Goal: Task Accomplishment & Management: Complete application form

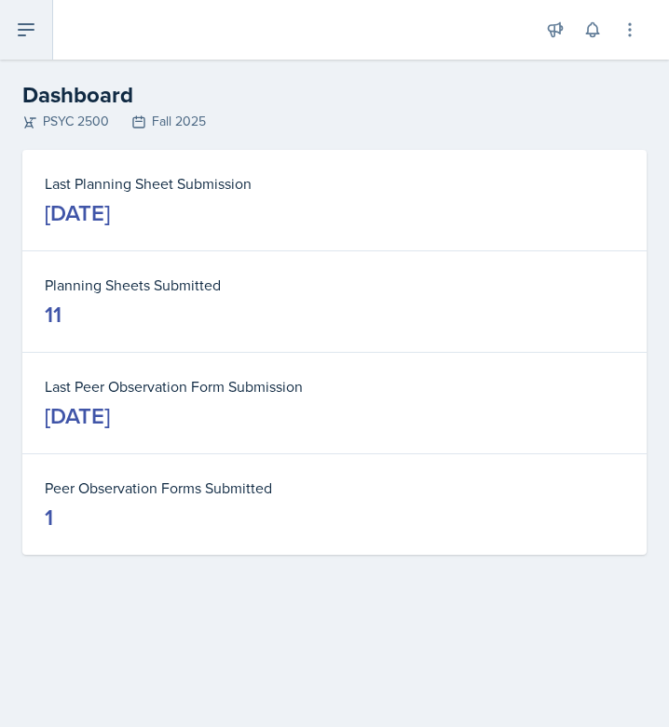
click at [23, 30] on icon at bounding box center [26, 29] width 15 height 11
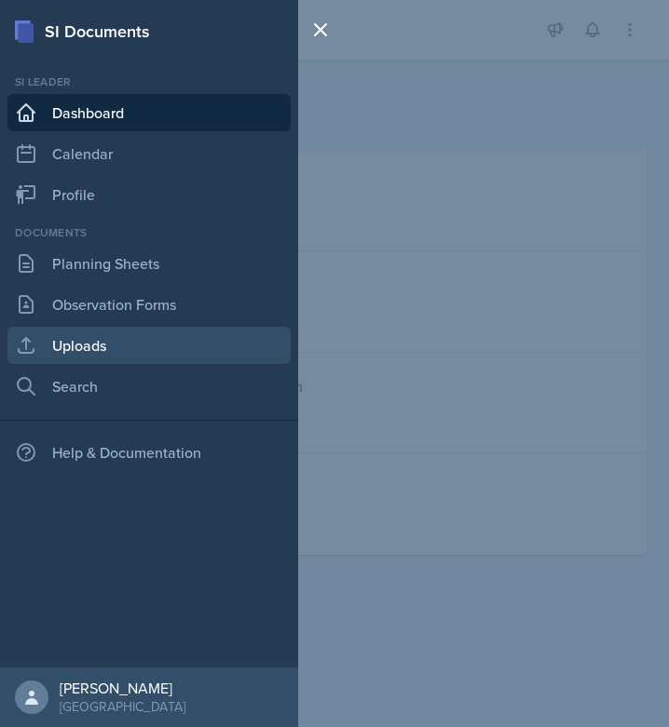
click at [169, 355] on link "Uploads" at bounding box center [148, 345] width 283 height 37
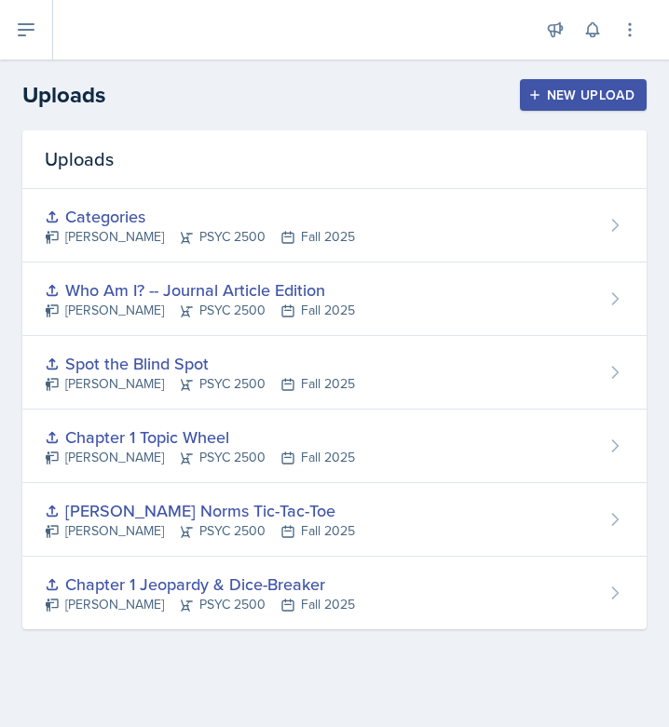
click at [589, 89] on div "New Upload" at bounding box center [583, 95] width 103 height 15
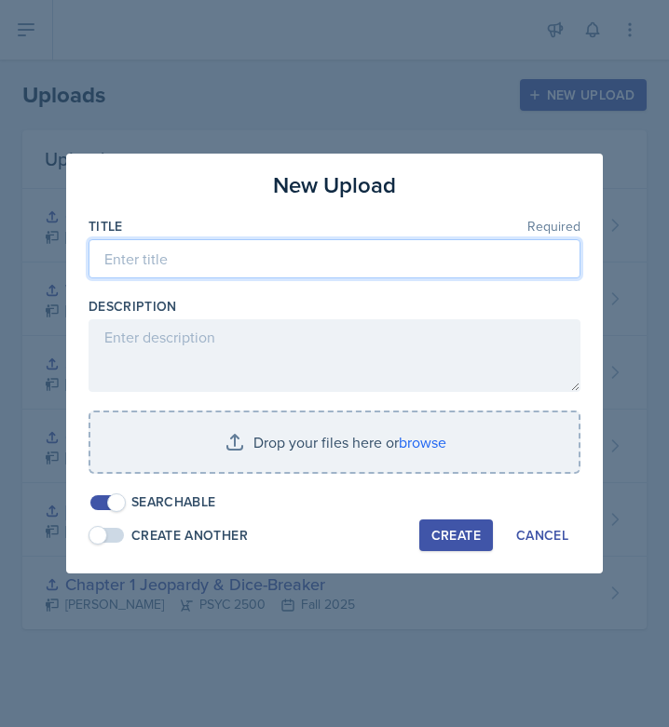
click at [153, 262] on input at bounding box center [334, 258] width 492 height 39
type input "H"
type input "Hot Seat"
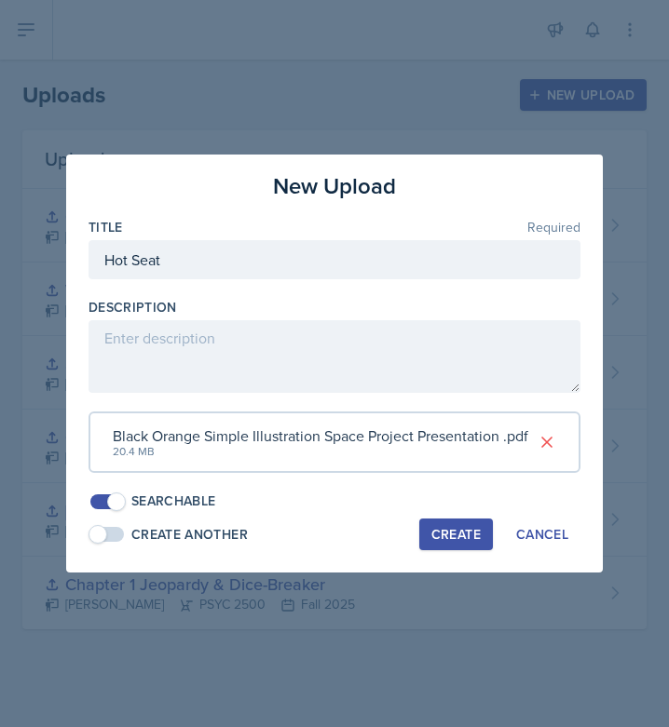
click at [455, 540] on div "Create" at bounding box center [455, 534] width 49 height 15
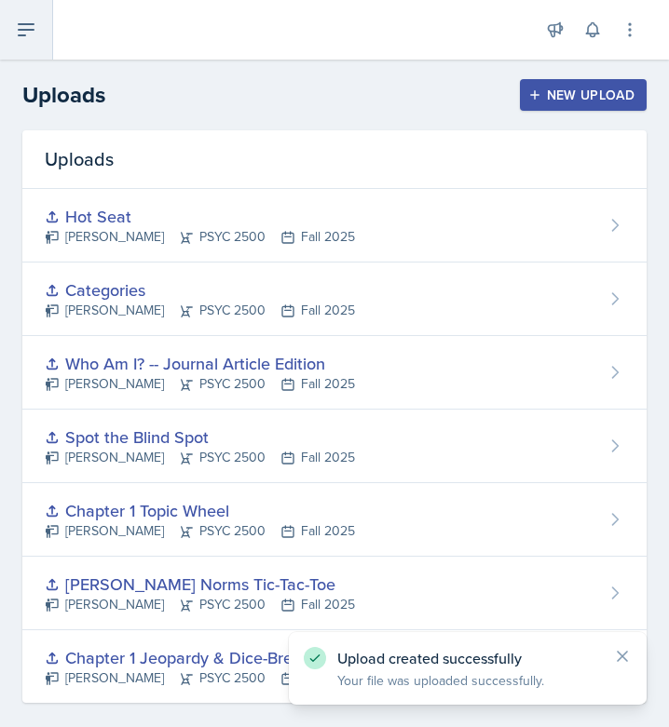
click at [34, 20] on icon at bounding box center [26, 30] width 22 height 22
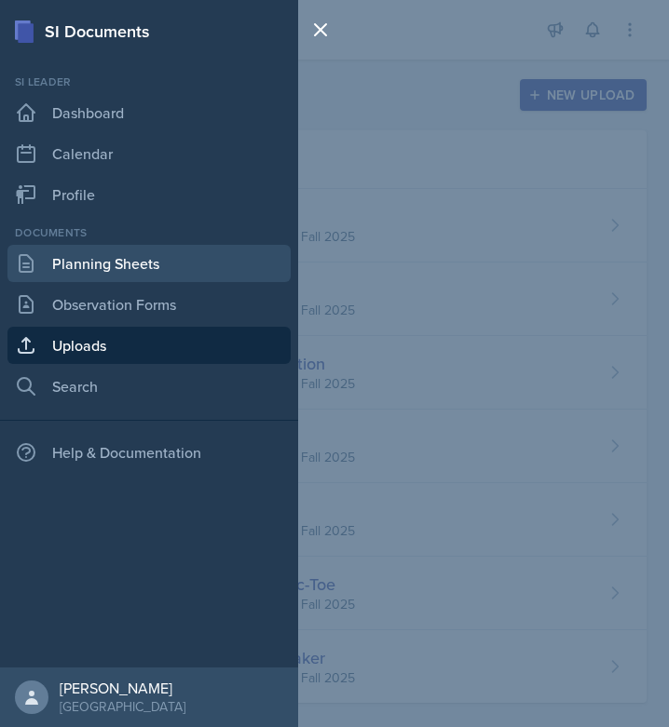
click at [149, 262] on link "Planning Sheets" at bounding box center [148, 263] width 283 height 37
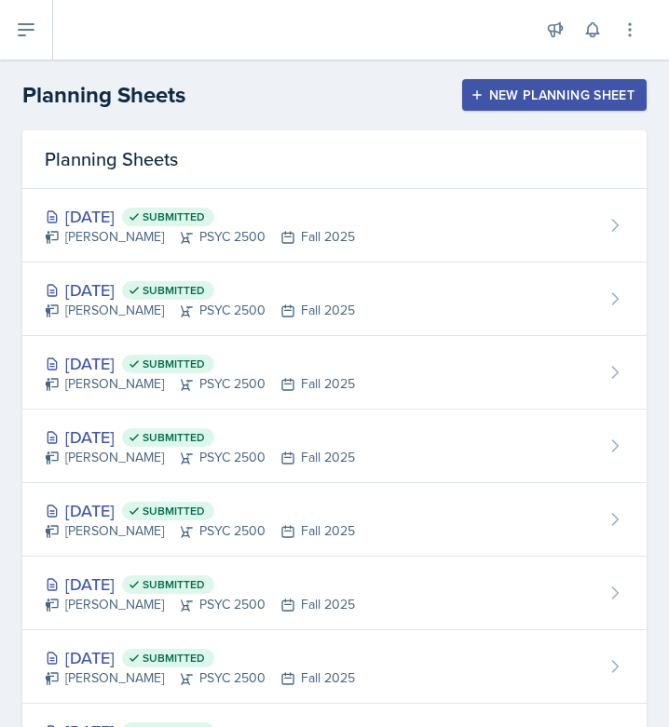
click at [566, 88] on div "New Planning Sheet" at bounding box center [554, 95] width 160 height 15
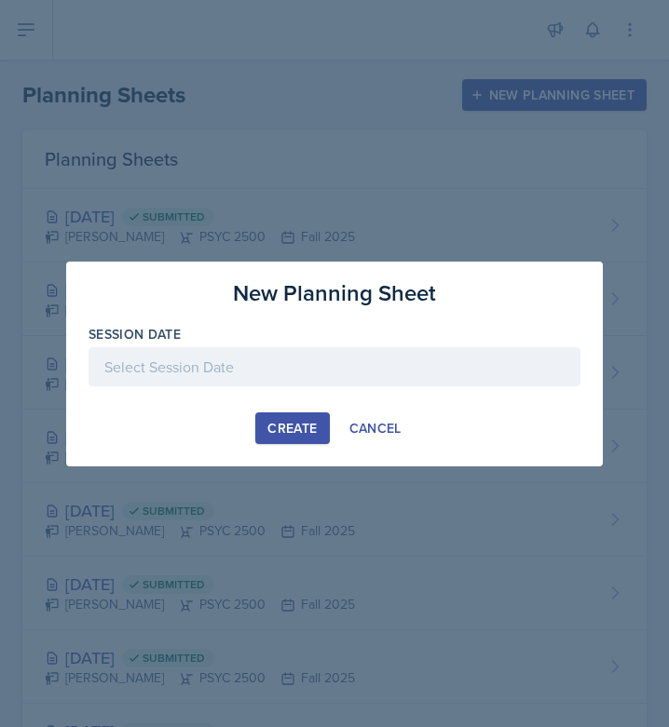
click at [218, 353] on div at bounding box center [334, 366] width 492 height 39
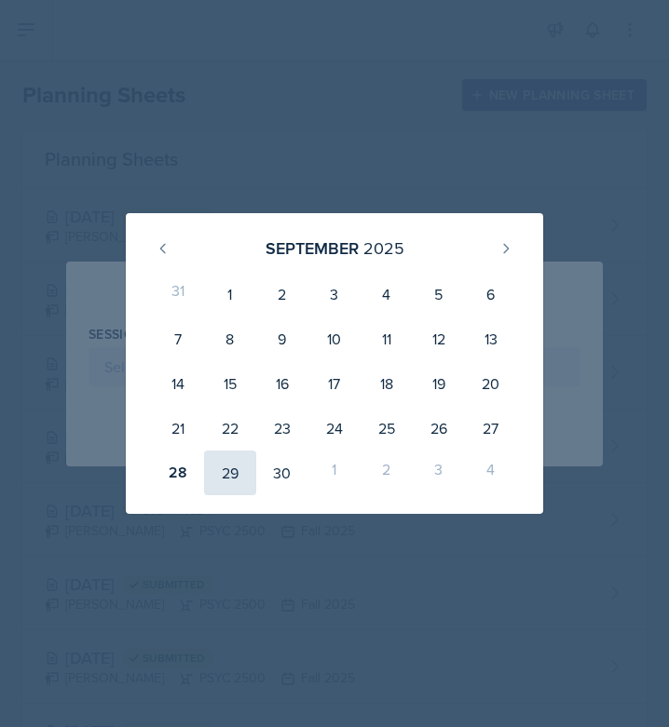
click at [229, 477] on div "29" at bounding box center [230, 473] width 52 height 45
type input "[DATE]"
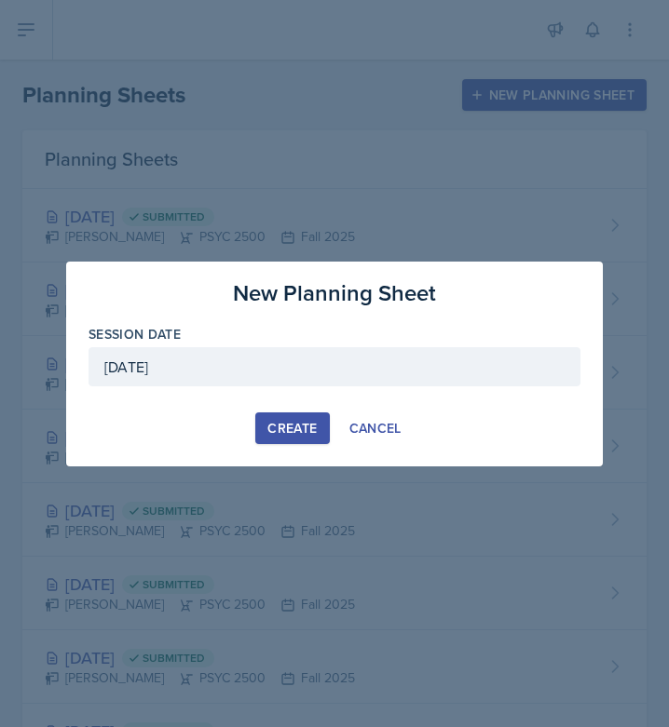
click at [289, 432] on div "Create" at bounding box center [291, 428] width 49 height 15
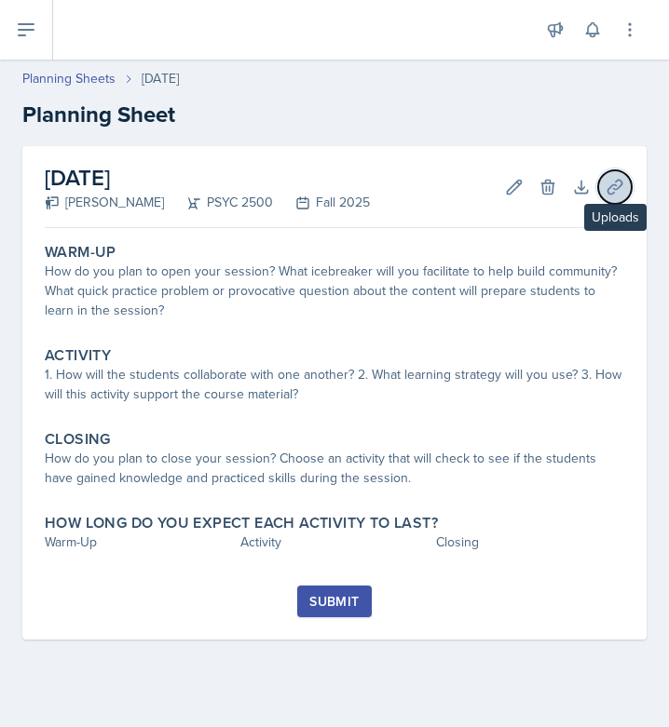
click at [613, 194] on icon at bounding box center [614, 187] width 19 height 19
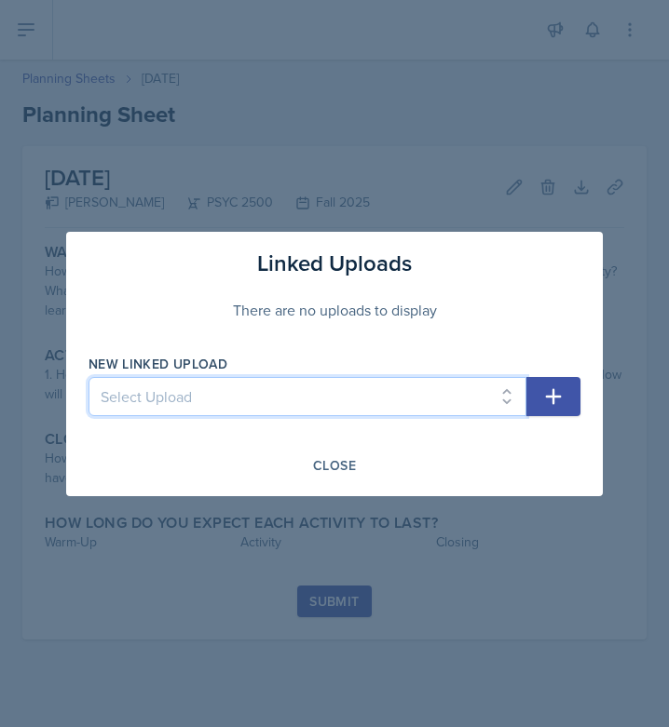
click at [407, 389] on select "Select Upload Chapter 1 Jeopardy & Dice-Breaker [PERSON_NAME] Norms Tic-Tac-Toe…" at bounding box center [307, 396] width 438 height 39
select select "d43f0137-af7a-4d83-a8ee-ba80784b5837"
click at [88, 377] on select "Select Upload Chapter 1 Jeopardy & Dice-Breaker [PERSON_NAME] Norms Tic-Tac-Toe…" at bounding box center [307, 396] width 438 height 39
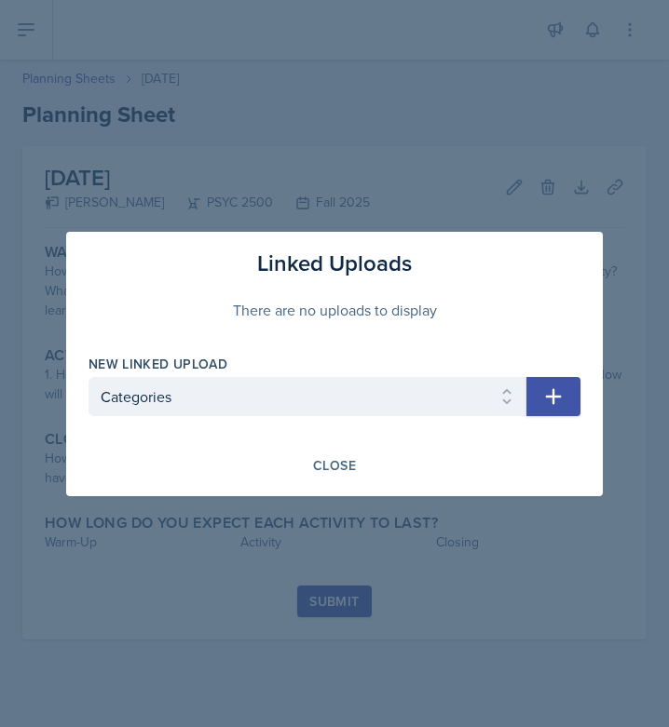
click at [557, 396] on icon "button" at bounding box center [554, 396] width 16 height 16
select select
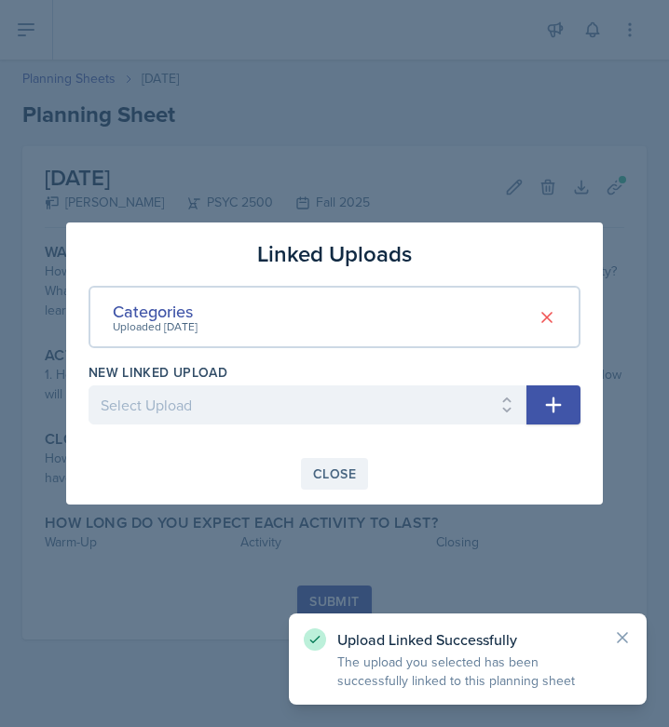
click at [345, 467] on div "Close" at bounding box center [334, 474] width 43 height 15
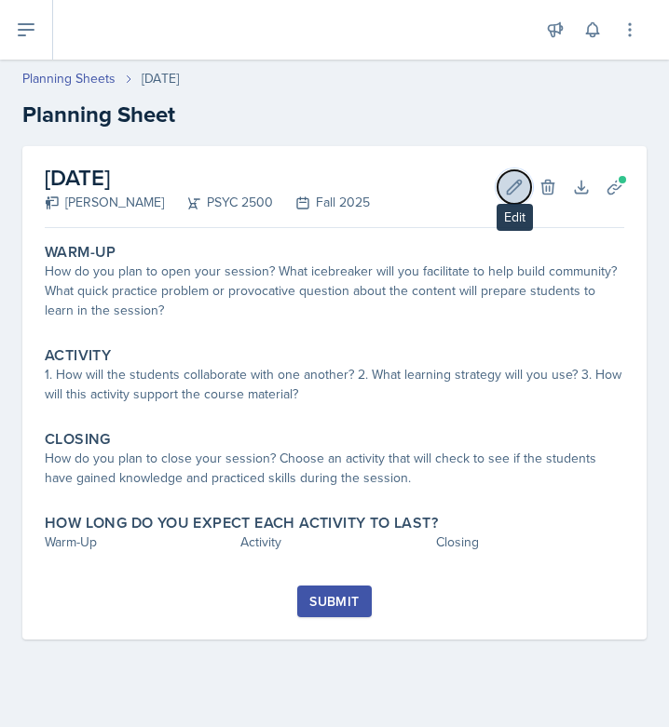
click at [511, 195] on icon at bounding box center [514, 187] width 19 height 19
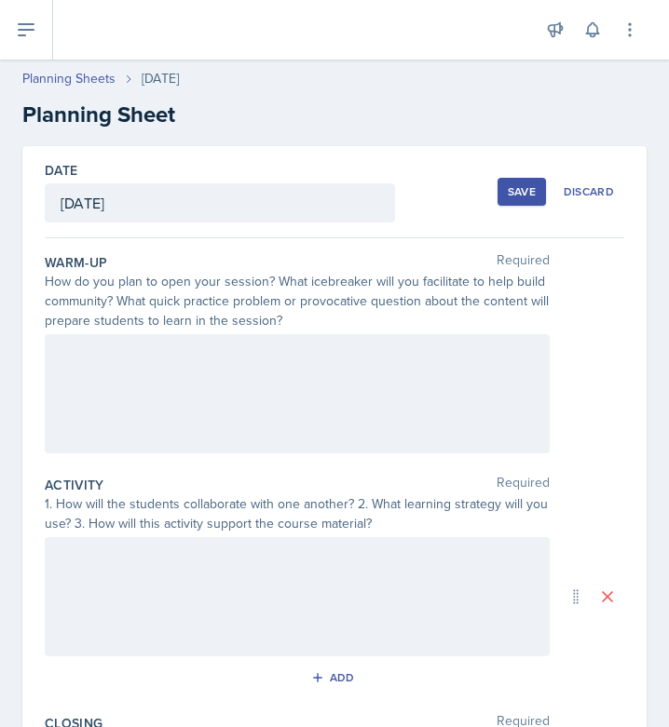
click at [315, 415] on div at bounding box center [297, 393] width 505 height 119
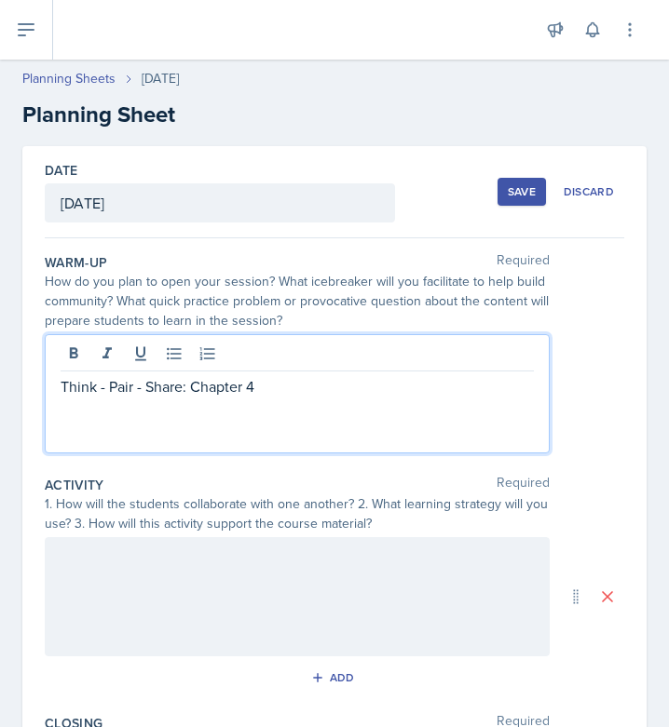
click at [215, 591] on div at bounding box center [297, 596] width 505 height 119
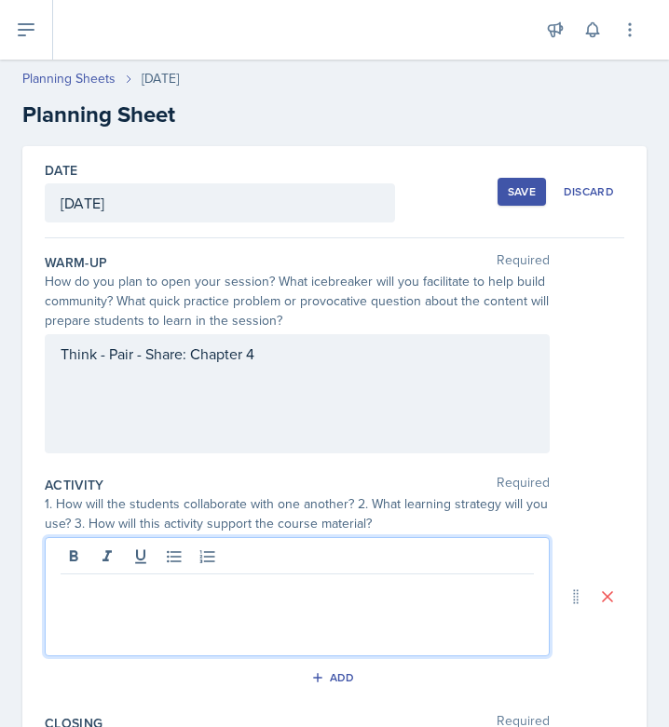
click at [223, 599] on p at bounding box center [297, 589] width 473 height 22
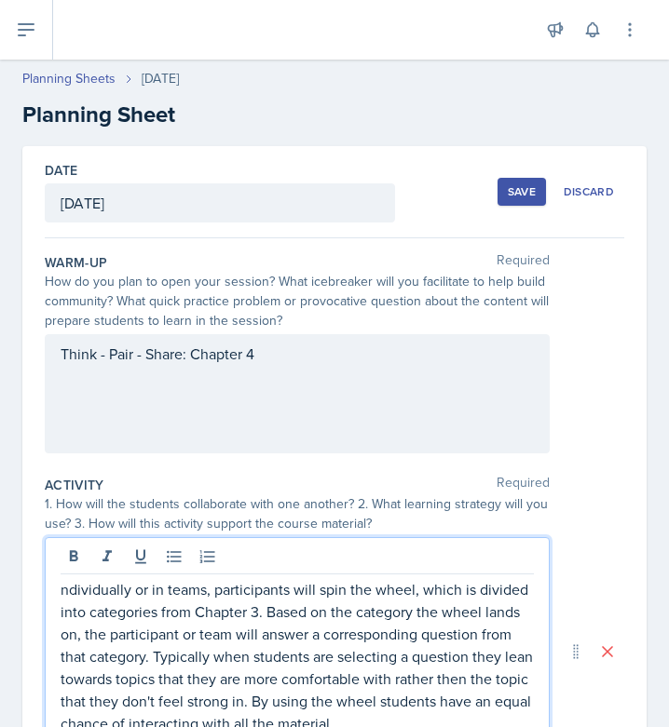
click at [61, 584] on p "ndividually or in teams, participants will spin the wheel, which is divided int…" at bounding box center [297, 656] width 473 height 156
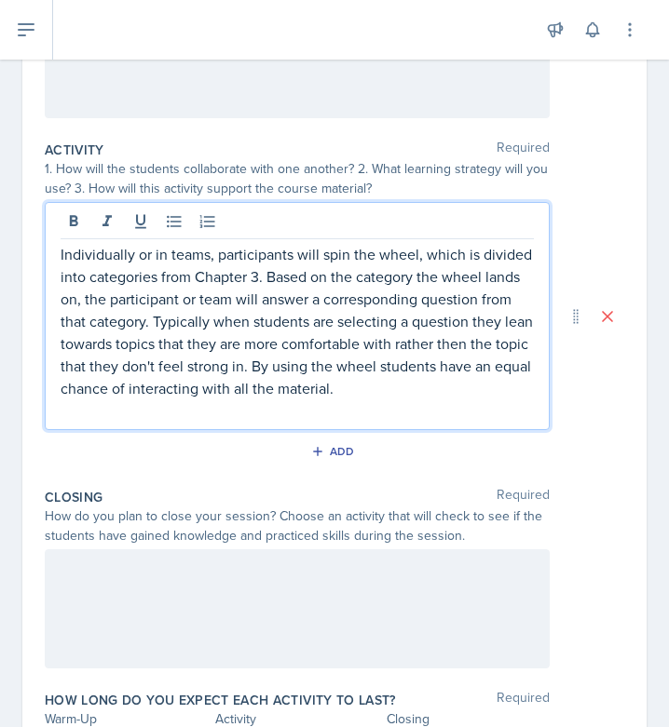
scroll to position [264, 0]
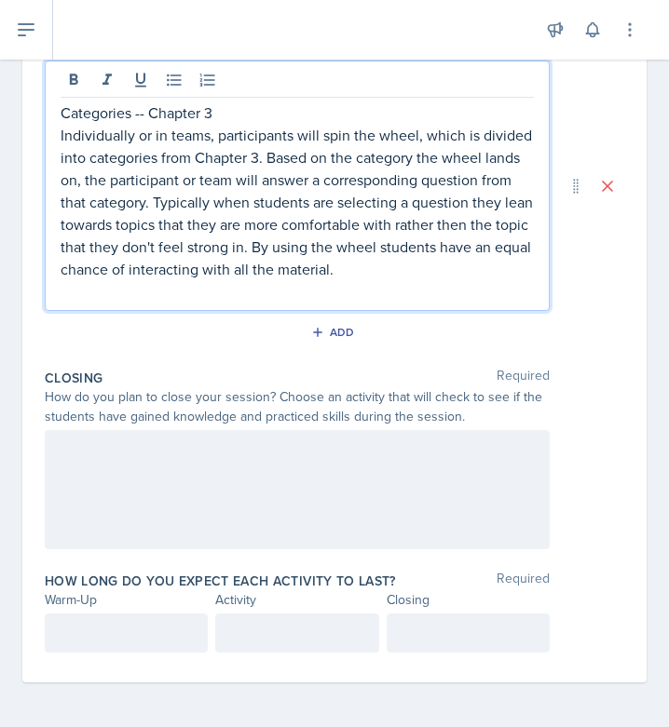
click at [169, 481] on div at bounding box center [297, 489] width 505 height 119
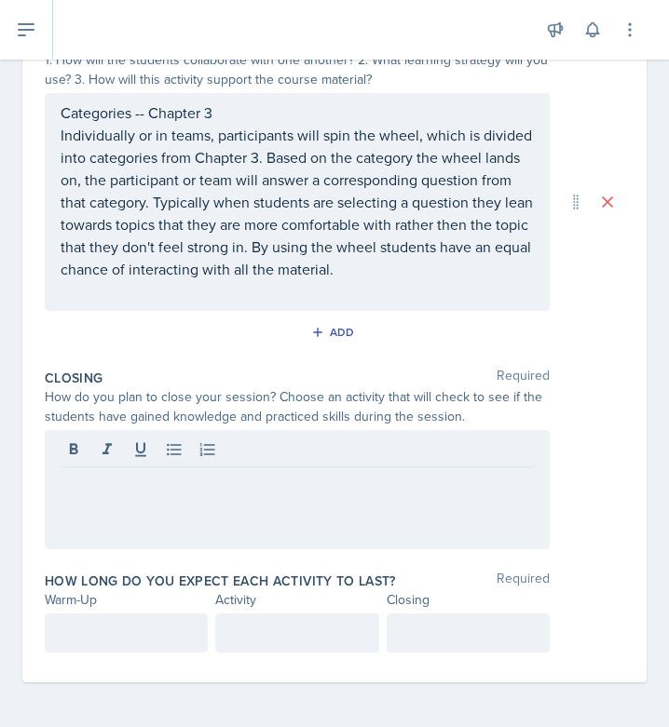
click at [185, 507] on div at bounding box center [297, 489] width 505 height 119
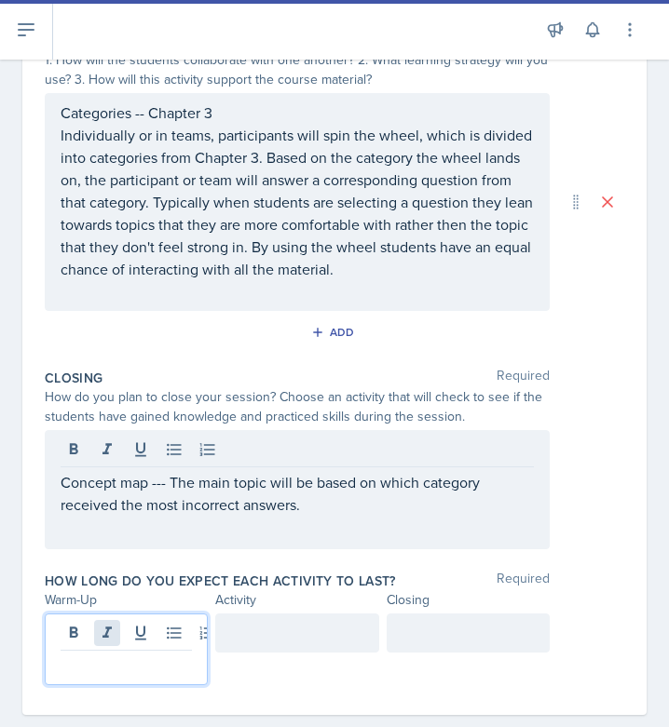
click at [106, 631] on div at bounding box center [126, 650] width 163 height 72
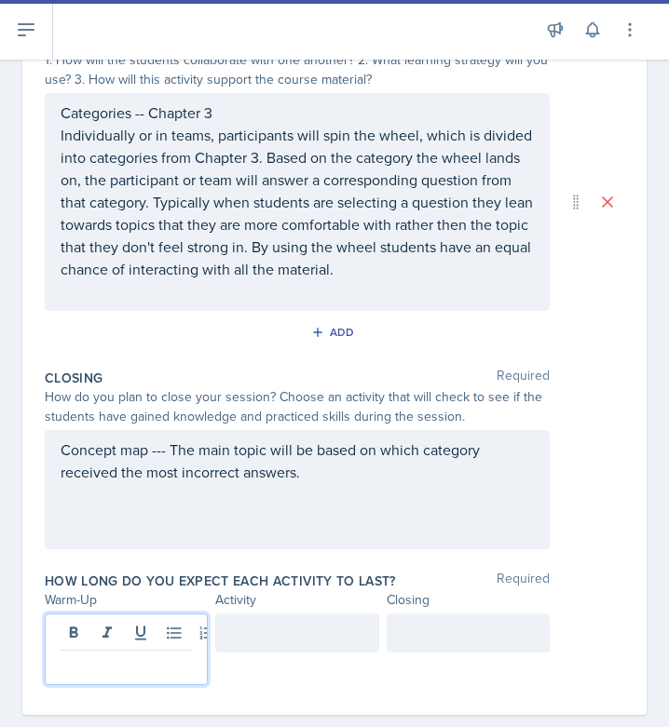
click at [89, 665] on p at bounding box center [126, 666] width 131 height 22
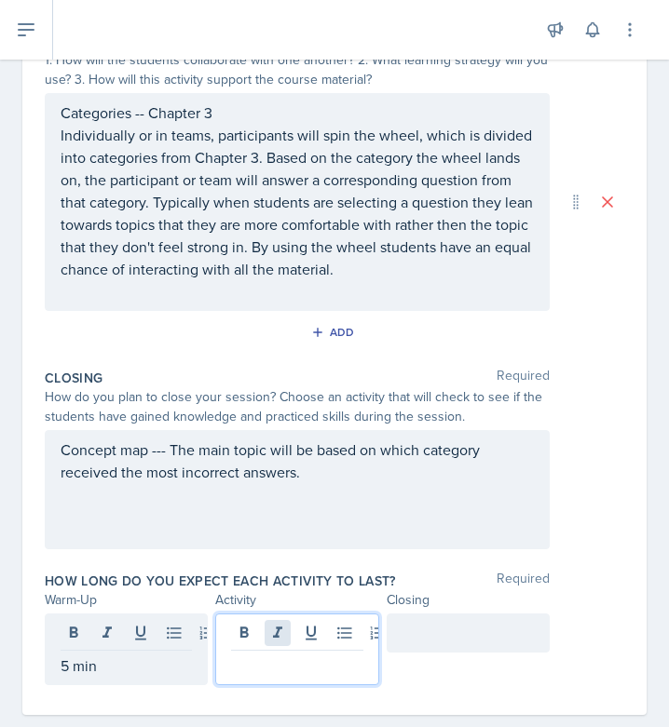
click at [277, 624] on div at bounding box center [296, 650] width 163 height 72
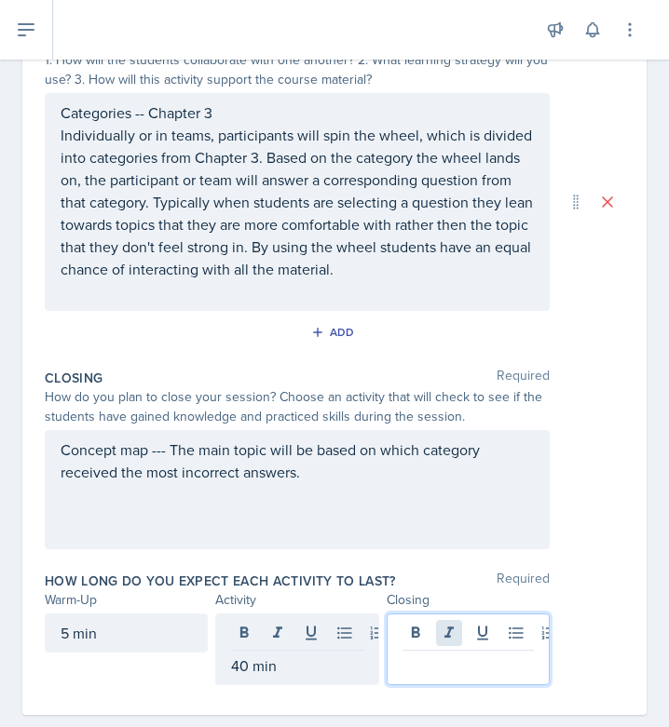
click at [447, 629] on div at bounding box center [467, 650] width 163 height 72
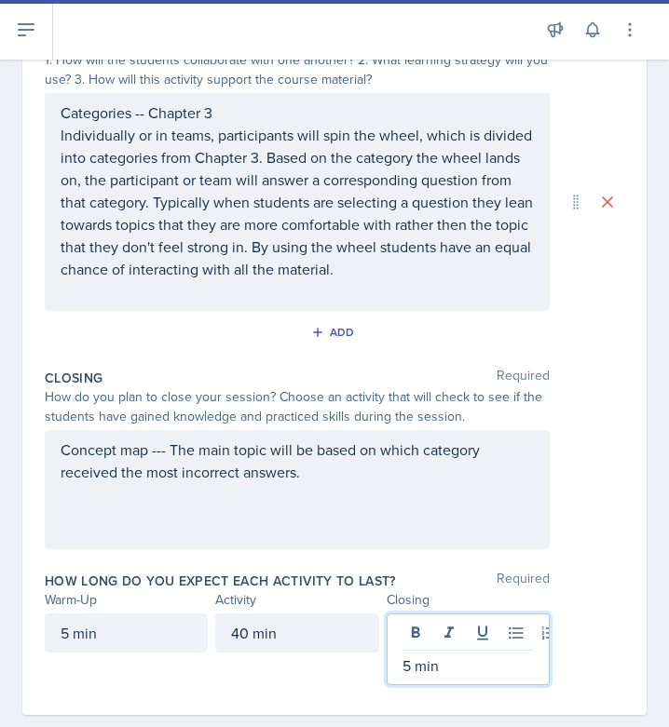
click at [575, 566] on div "How long do you expect each activity to last? Required Warm-Up Activity Closing…" at bounding box center [334, 632] width 579 height 136
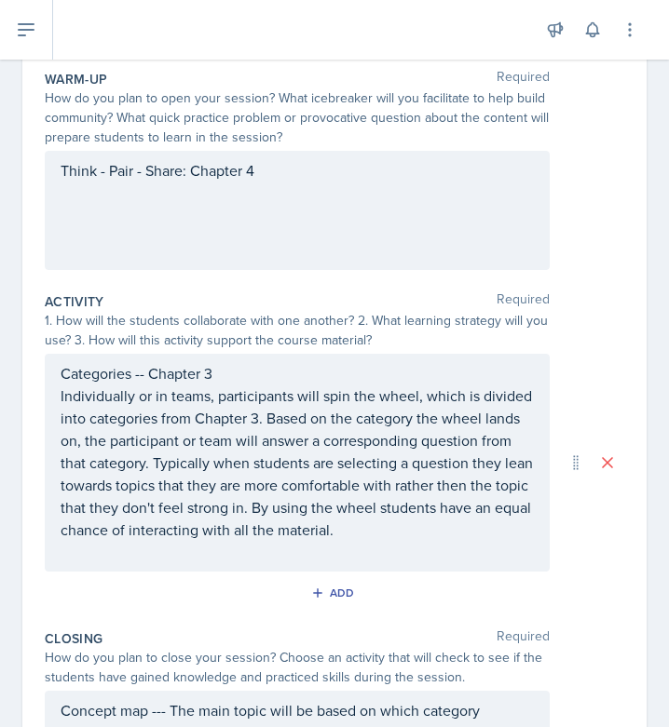
scroll to position [0, 0]
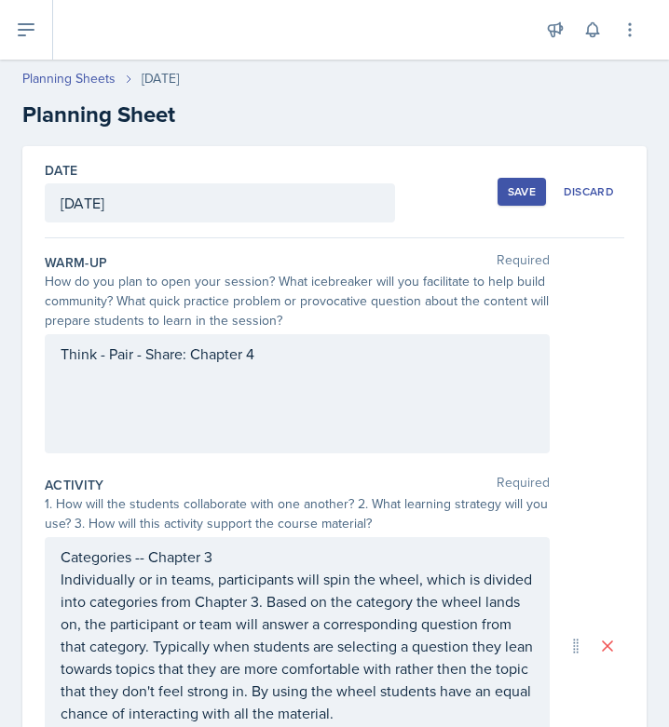
click at [515, 182] on button "Save" at bounding box center [521, 192] width 48 height 28
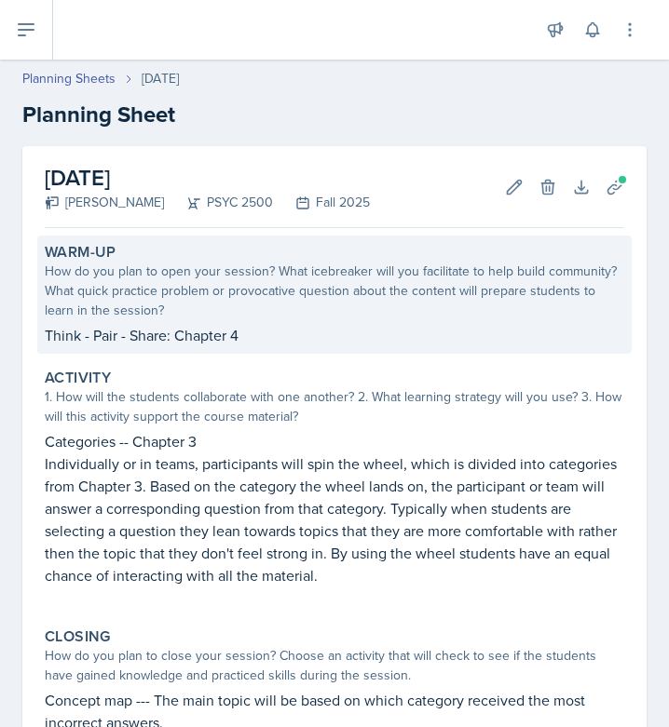
scroll to position [240, 0]
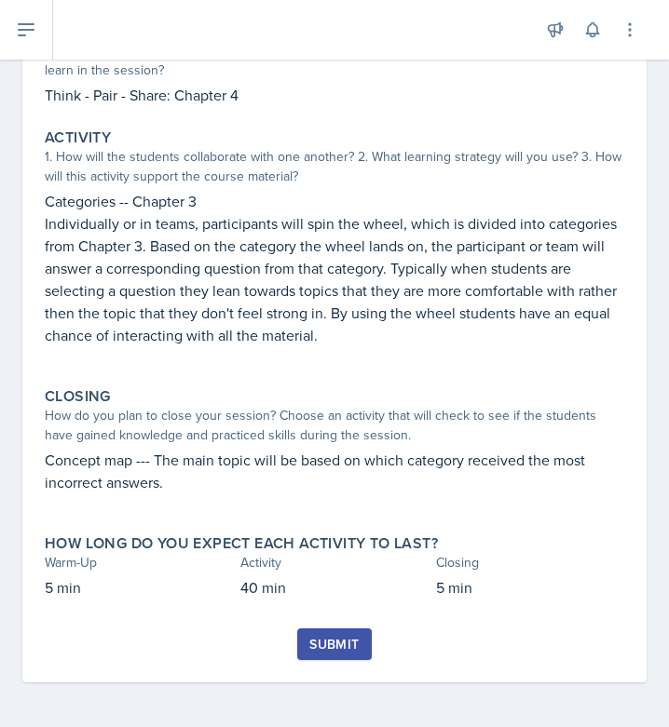
click at [339, 641] on div "Submit" at bounding box center [333, 644] width 49 height 15
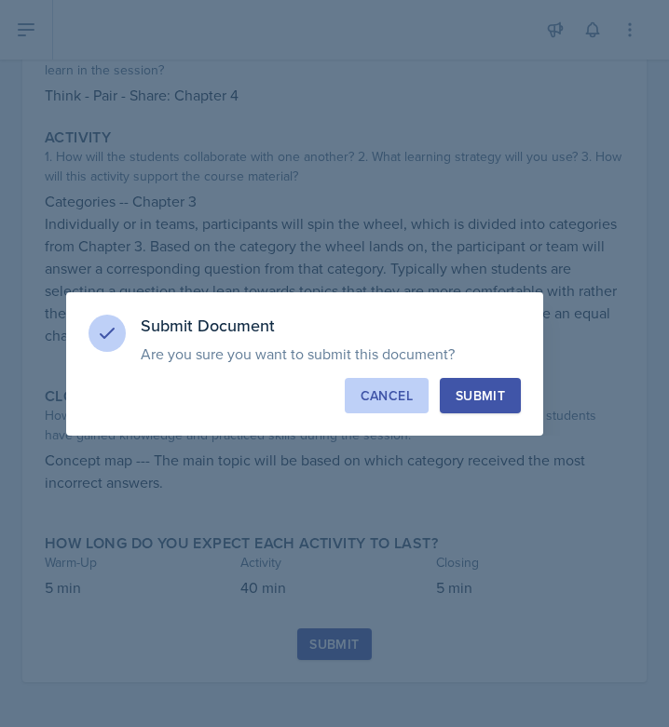
click at [385, 388] on div "Cancel" at bounding box center [386, 395] width 52 height 19
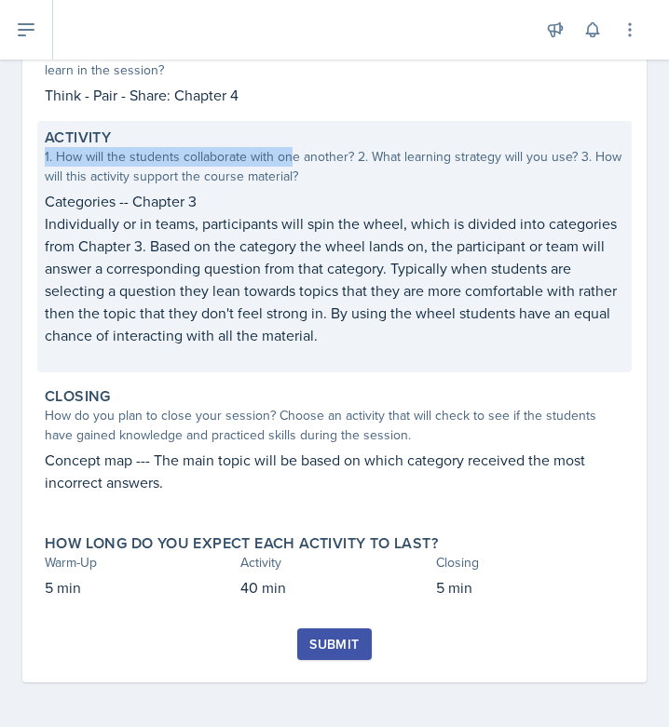
click at [289, 147] on div "1. How will the students collaborate with one another? 2. What learning strateg…" at bounding box center [334, 166] width 579 height 39
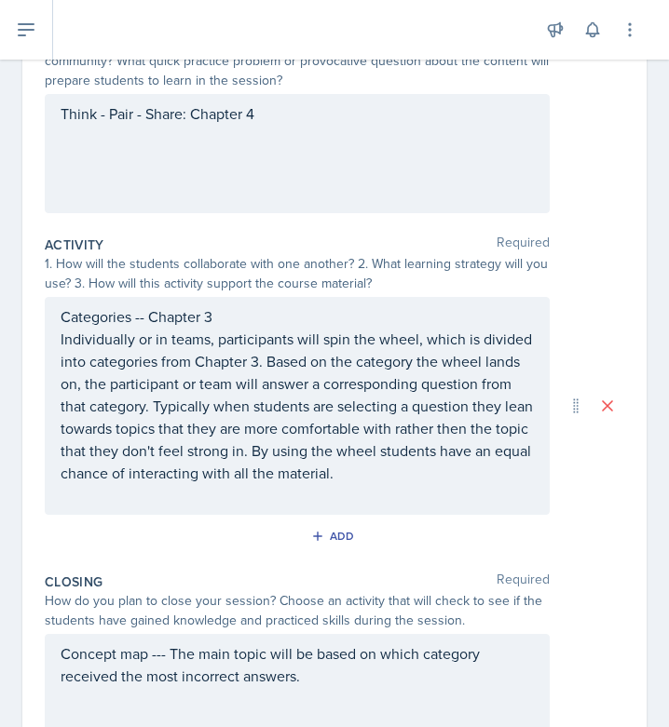
click at [278, 117] on div "Think - Pair - Share: Chapter 4" at bounding box center [297, 153] width 505 height 119
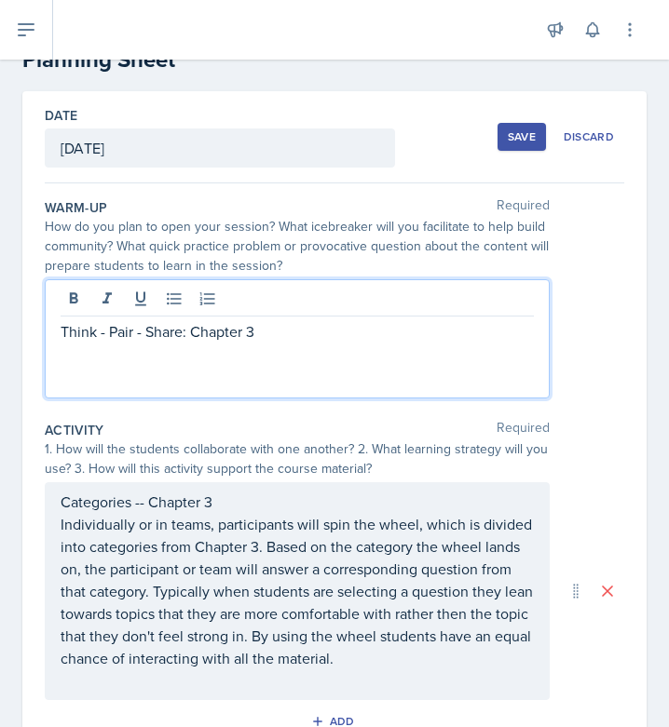
scroll to position [0, 0]
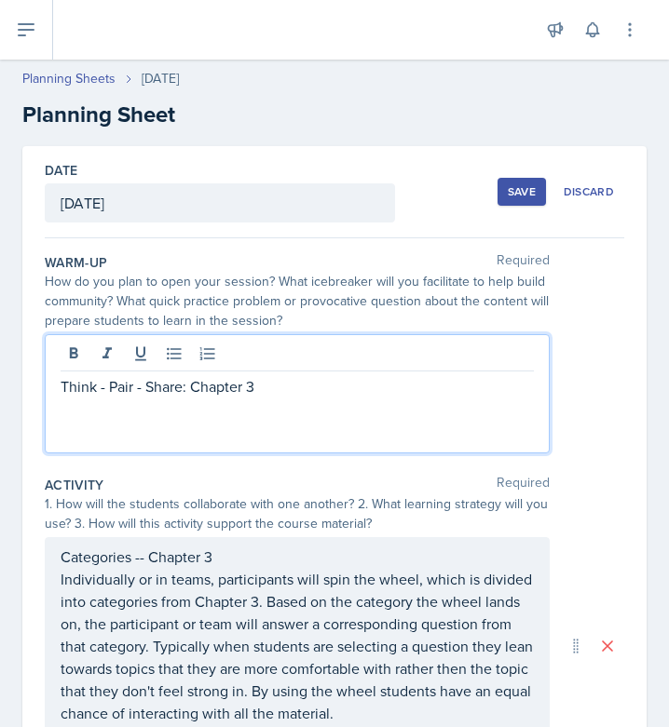
click at [499, 180] on button "Save" at bounding box center [521, 192] width 48 height 28
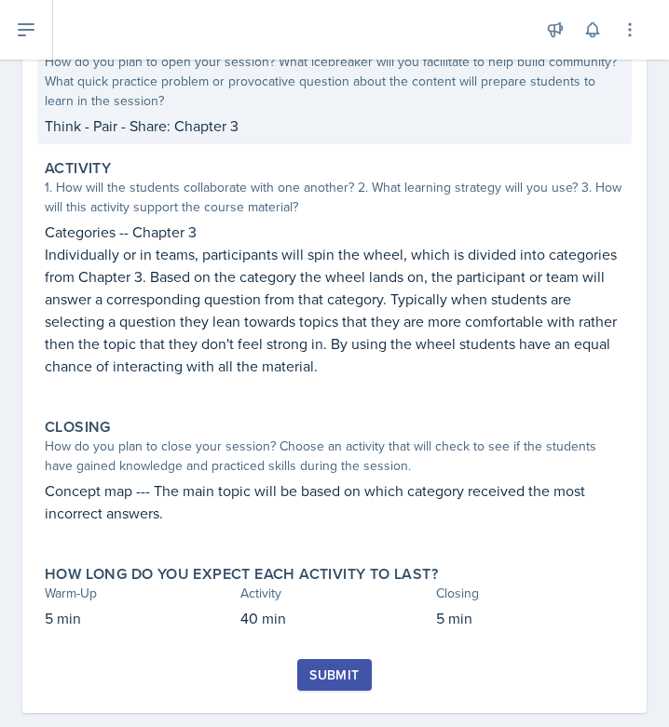
scroll to position [240, 0]
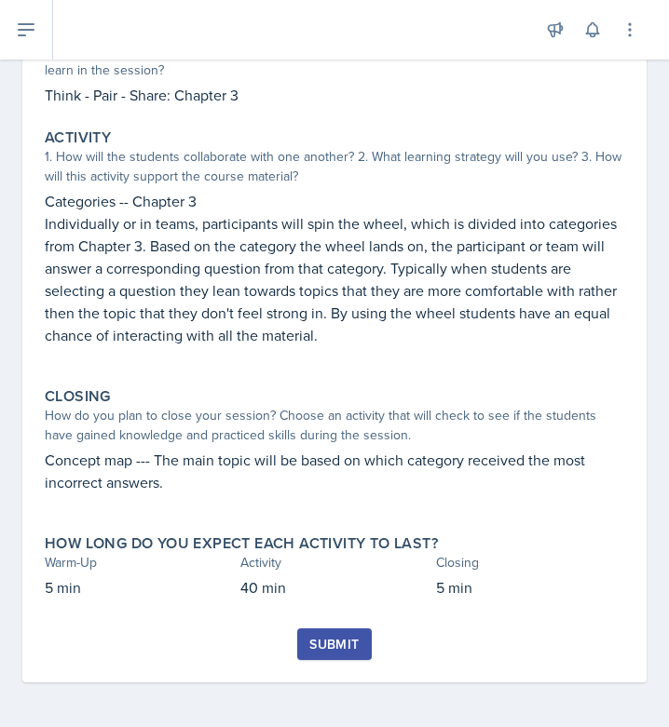
click at [333, 638] on div "Submit" at bounding box center [333, 644] width 49 height 15
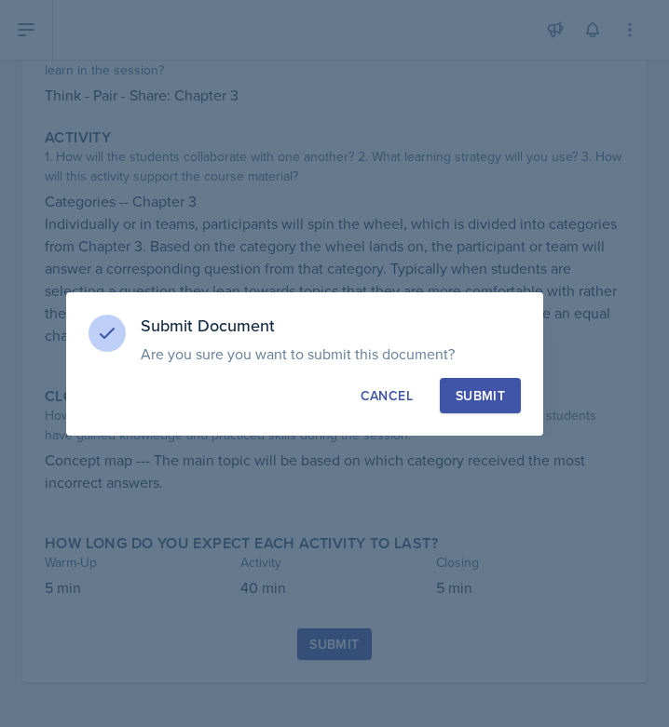
click at [498, 389] on div "Submit" at bounding box center [479, 395] width 49 height 19
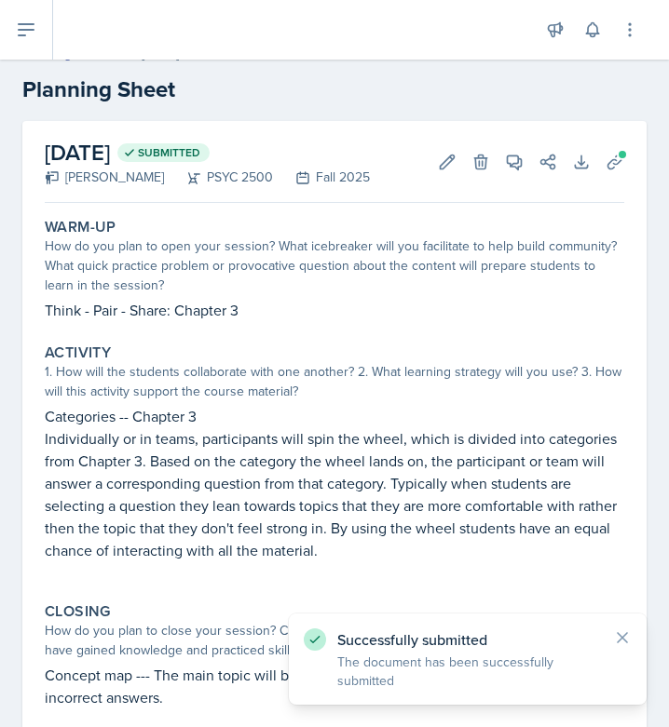
scroll to position [0, 0]
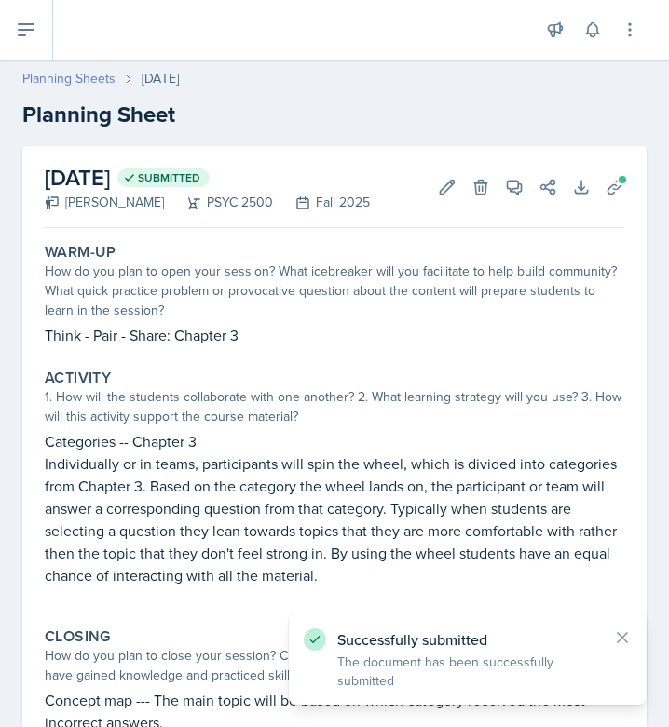
click at [63, 77] on link "Planning Sheets" at bounding box center [68, 79] width 93 height 20
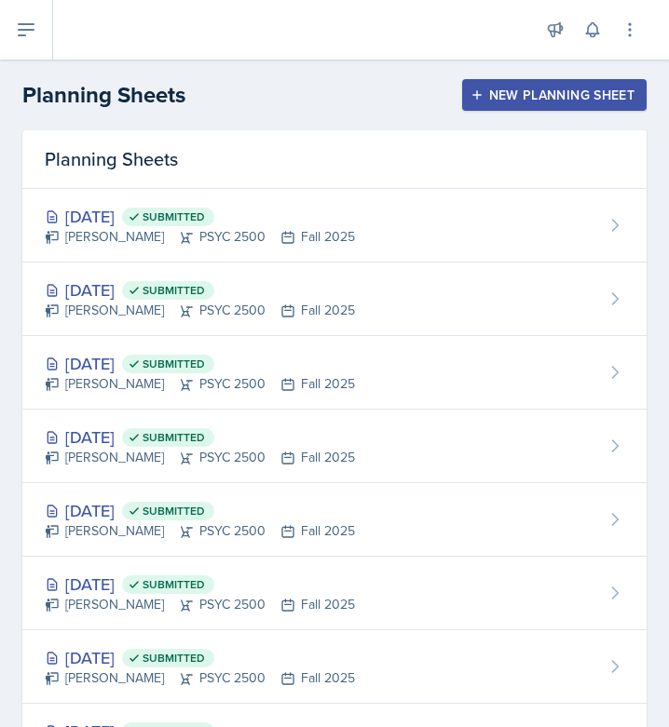
click at [565, 102] on div "New Planning Sheet" at bounding box center [554, 95] width 160 height 15
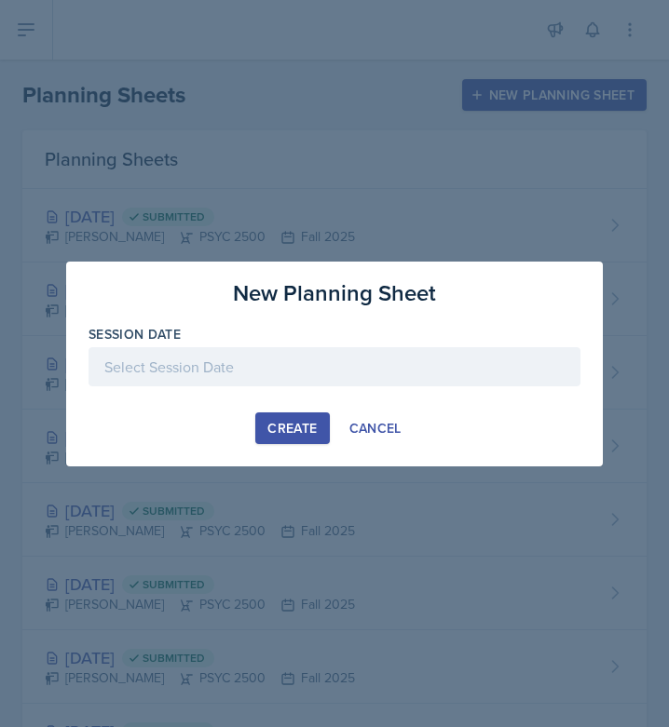
click at [338, 371] on div at bounding box center [334, 366] width 492 height 39
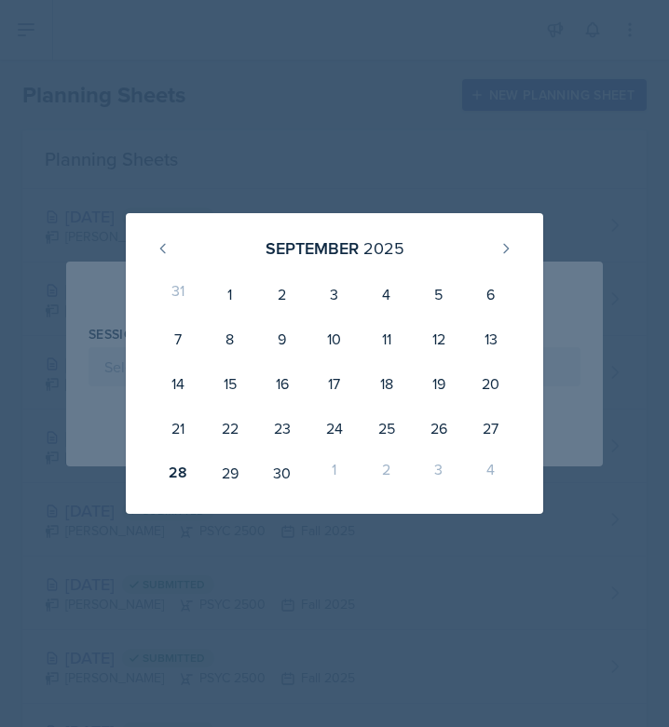
click at [334, 470] on div "1" at bounding box center [334, 473] width 52 height 45
click at [328, 461] on div "1" at bounding box center [334, 473] width 52 height 45
click at [504, 249] on icon at bounding box center [505, 248] width 15 height 15
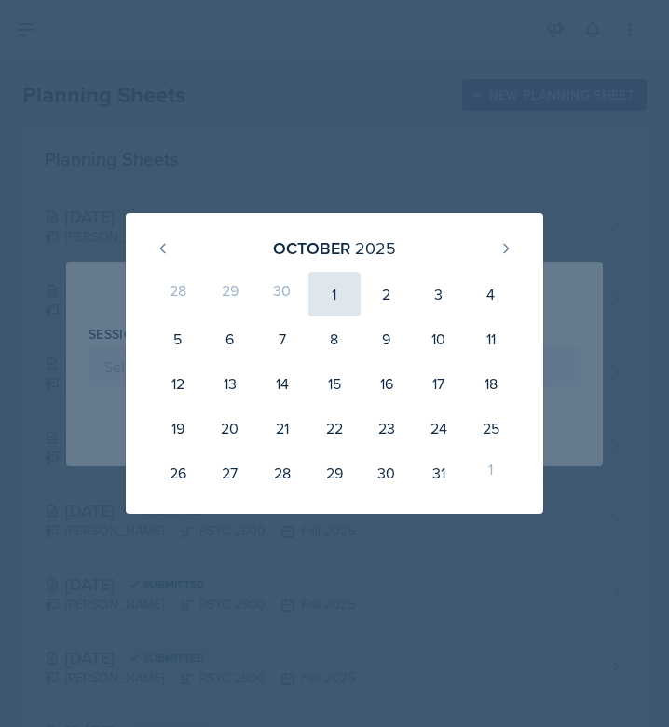
click at [338, 300] on div "1" at bounding box center [334, 294] width 52 height 45
type input "[DATE]"
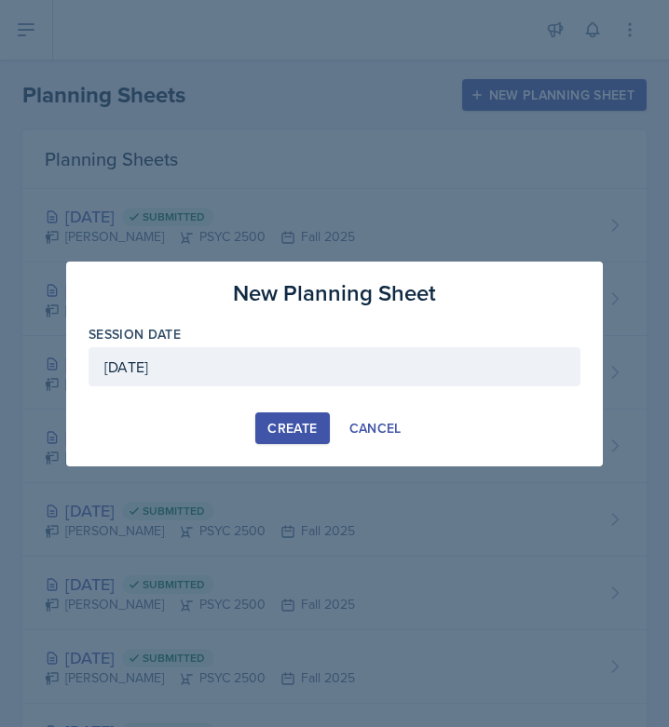
click at [291, 430] on div "Create" at bounding box center [291, 428] width 49 height 15
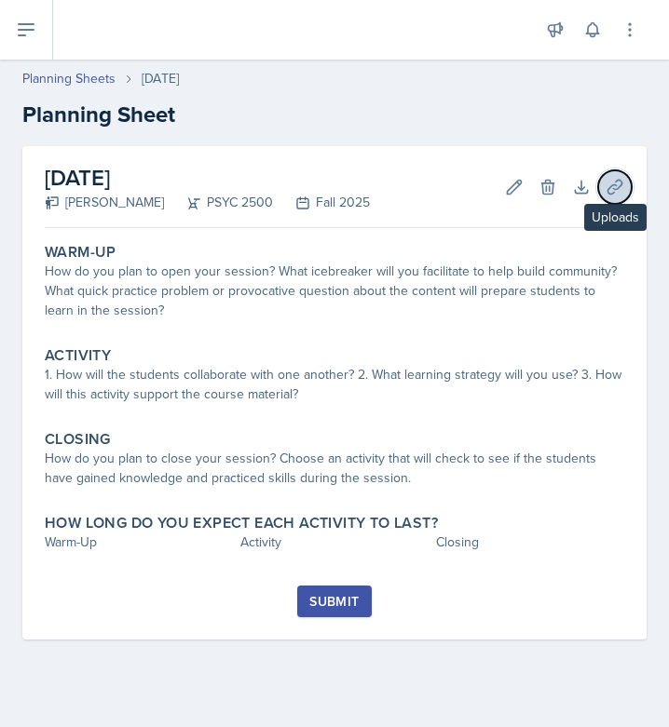
click at [622, 181] on icon at bounding box center [614, 187] width 19 height 19
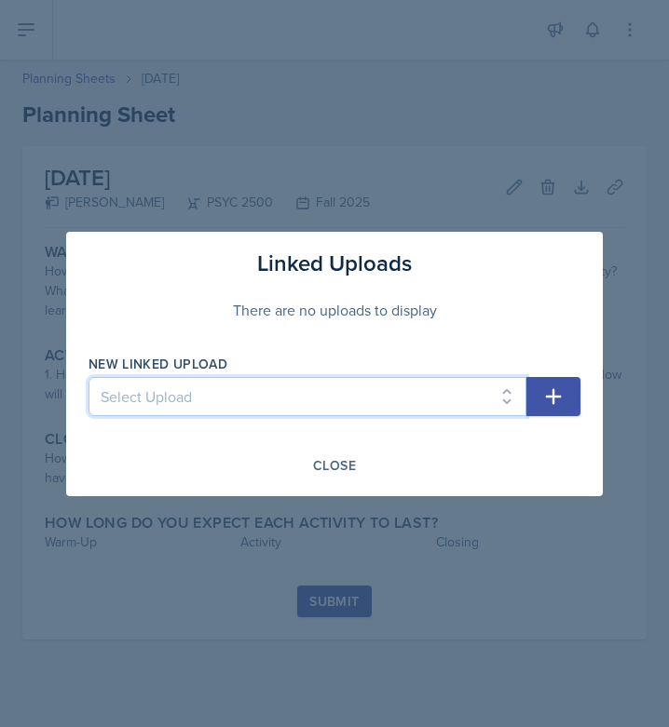
click at [510, 399] on select "Select Upload Chapter 1 Jeopardy & Dice-Breaker [PERSON_NAME] Norms Tic-Tac-Toe…" at bounding box center [307, 396] width 438 height 39
select select "770c57c9-203d-4ba9-abe7-5c578de6790b"
click at [88, 377] on select "Select Upload Chapter 1 Jeopardy & Dice-Breaker [PERSON_NAME] Norms Tic-Tac-Toe…" at bounding box center [307, 396] width 438 height 39
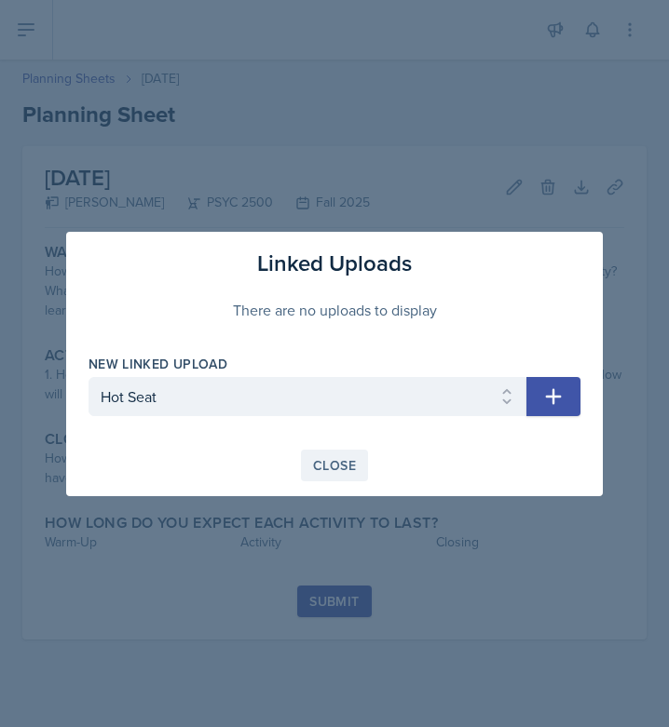
click at [334, 458] on div "Close" at bounding box center [334, 465] width 43 height 15
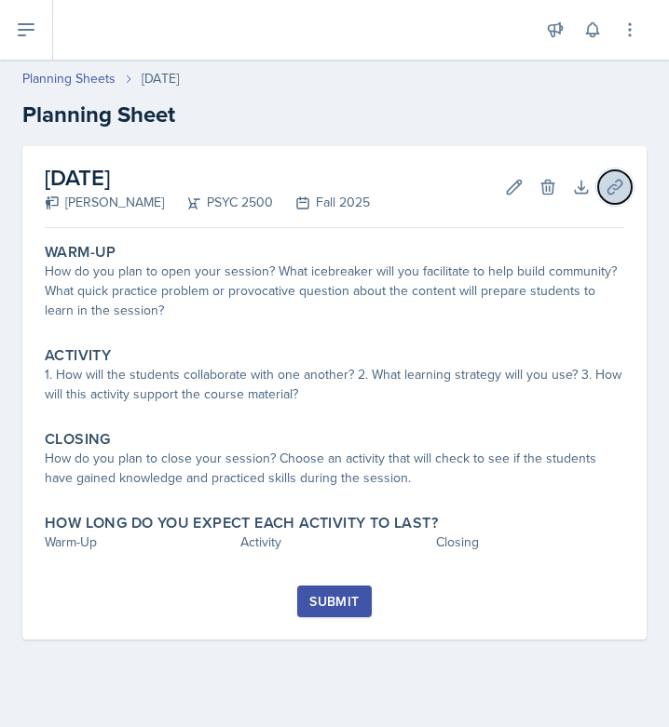
click at [620, 190] on icon at bounding box center [614, 187] width 19 height 19
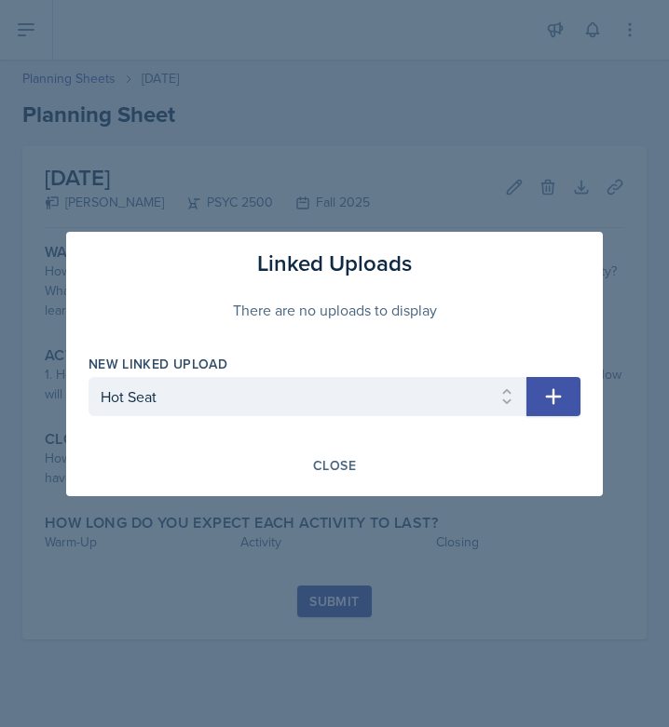
click at [556, 396] on icon "button" at bounding box center [554, 396] width 16 height 16
select select
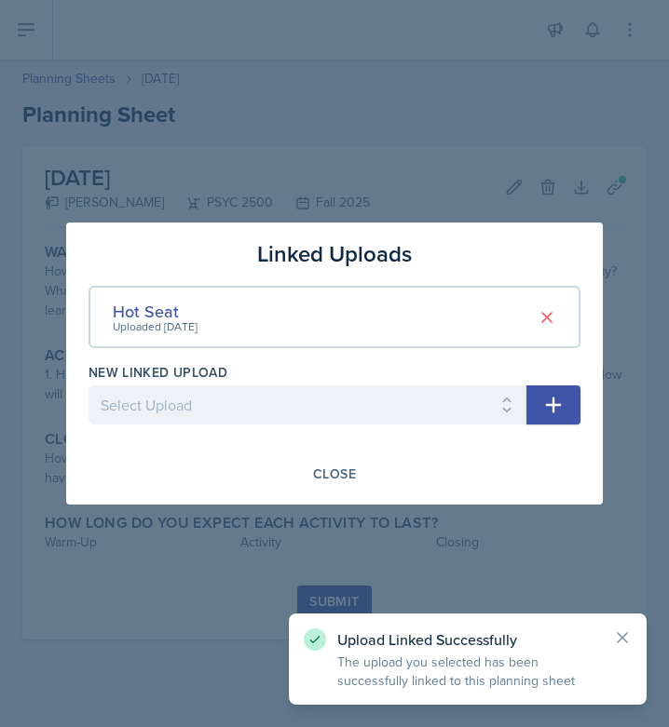
click at [413, 540] on div at bounding box center [334, 363] width 669 height 727
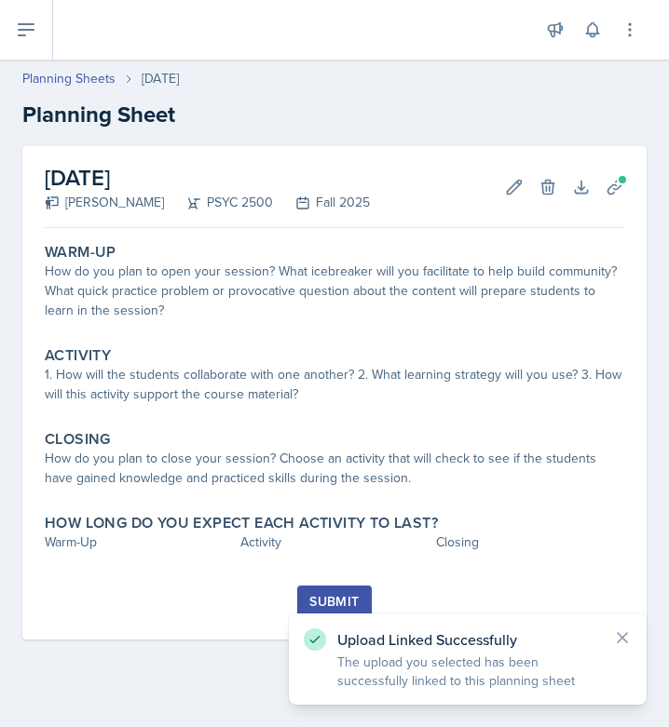
click at [326, 615] on div "Upload Linked Successfully The upload you selected has been successfully linked…" at bounding box center [468, 659] width 358 height 91
click at [516, 187] on icon at bounding box center [514, 187] width 14 height 14
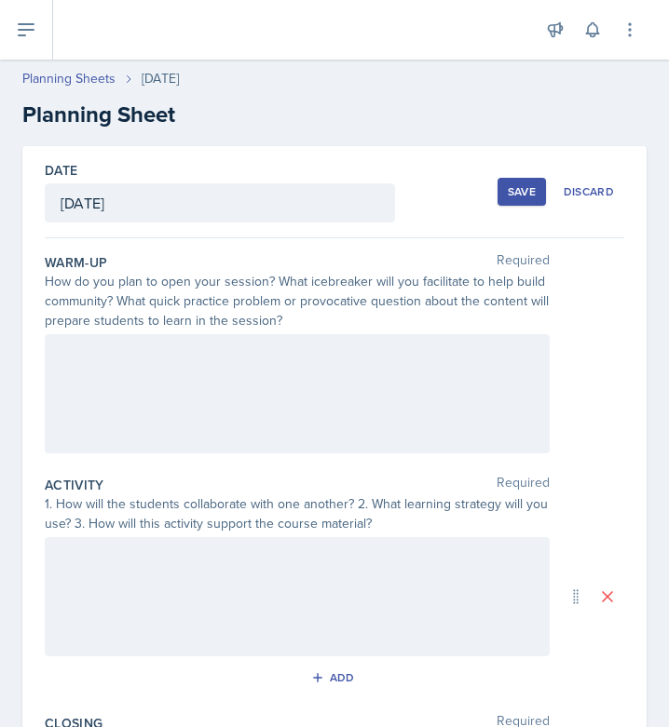
click at [296, 418] on div at bounding box center [297, 393] width 505 height 119
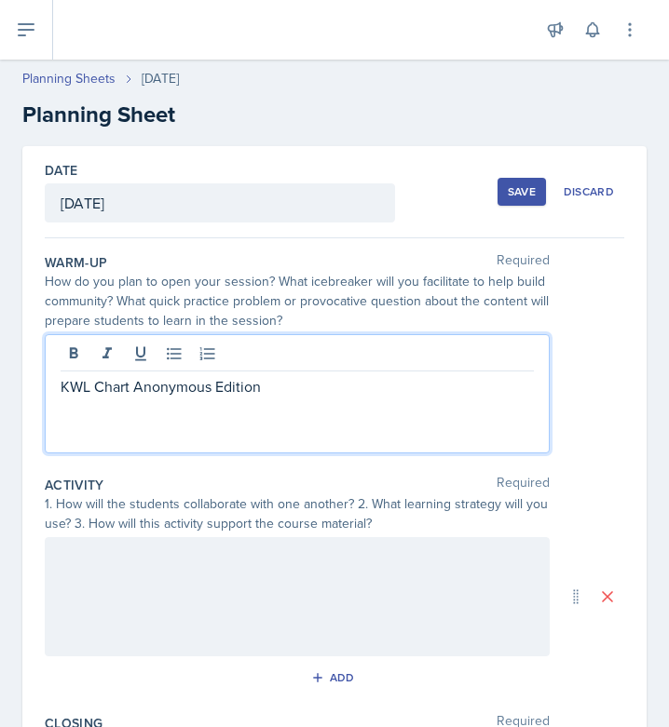
click at [215, 619] on div at bounding box center [297, 596] width 505 height 119
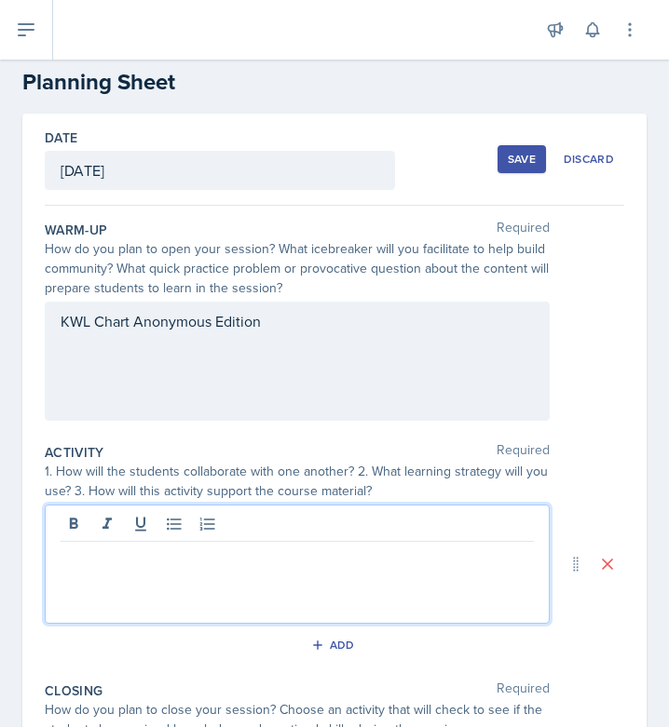
scroll to position [46, 0]
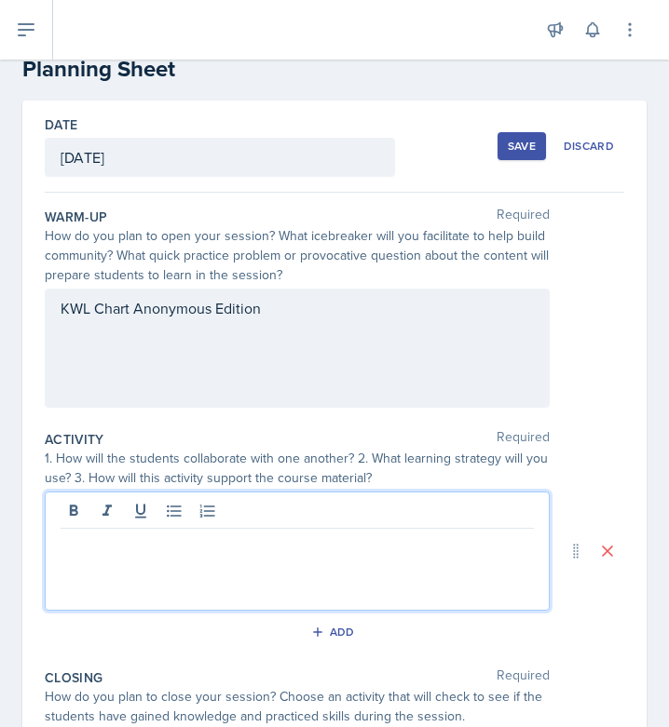
click at [215, 548] on p at bounding box center [297, 544] width 473 height 22
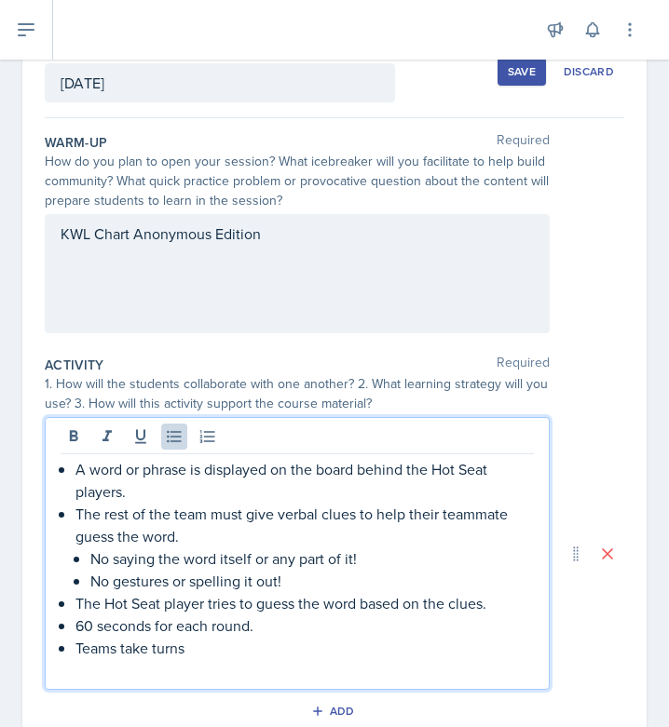
scroll to position [148, 0]
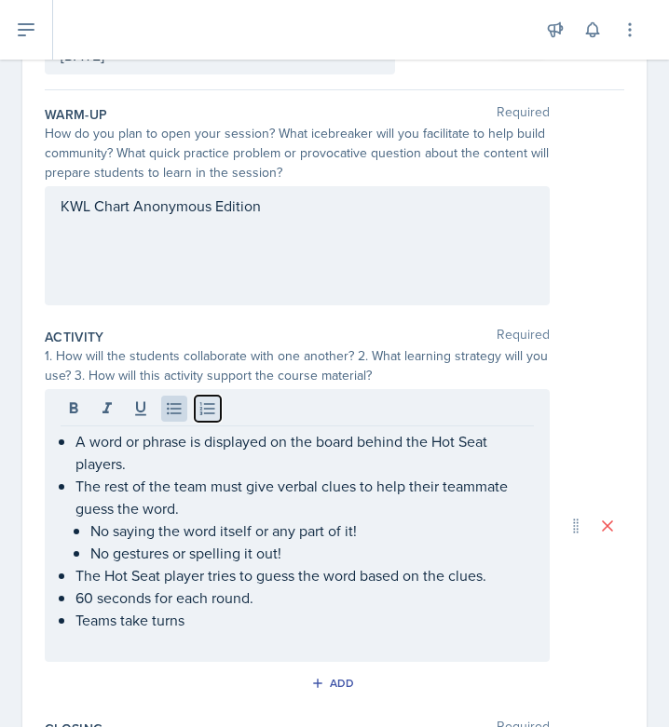
click at [210, 408] on icon at bounding box center [207, 408] width 15 height 12
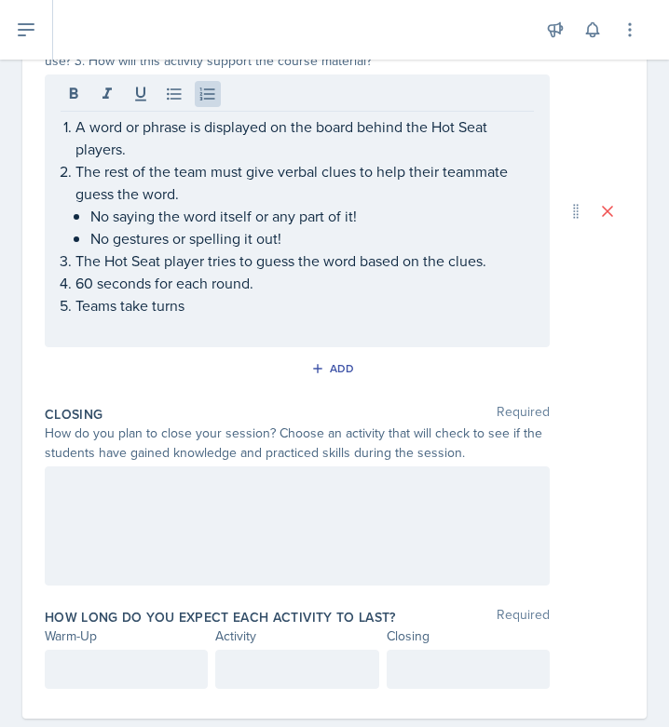
click at [221, 551] on div at bounding box center [297, 526] width 505 height 119
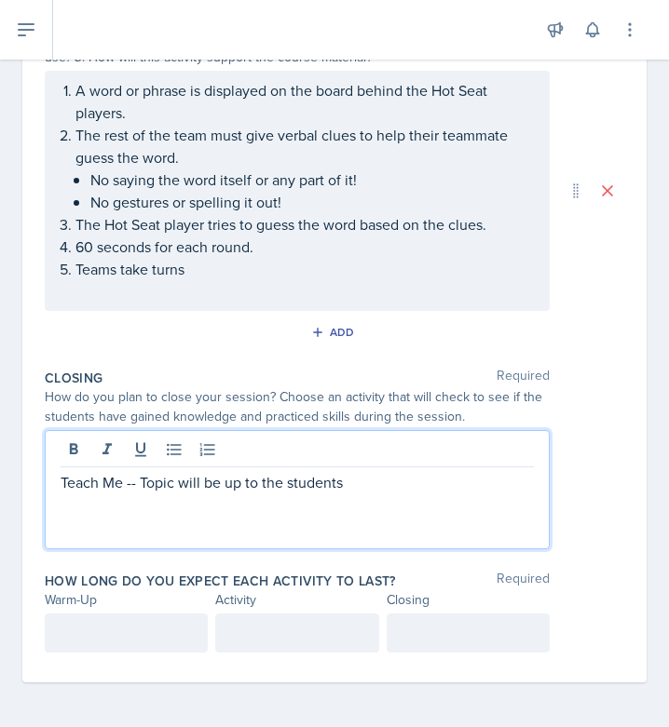
click at [74, 637] on p at bounding box center [126, 633] width 131 height 22
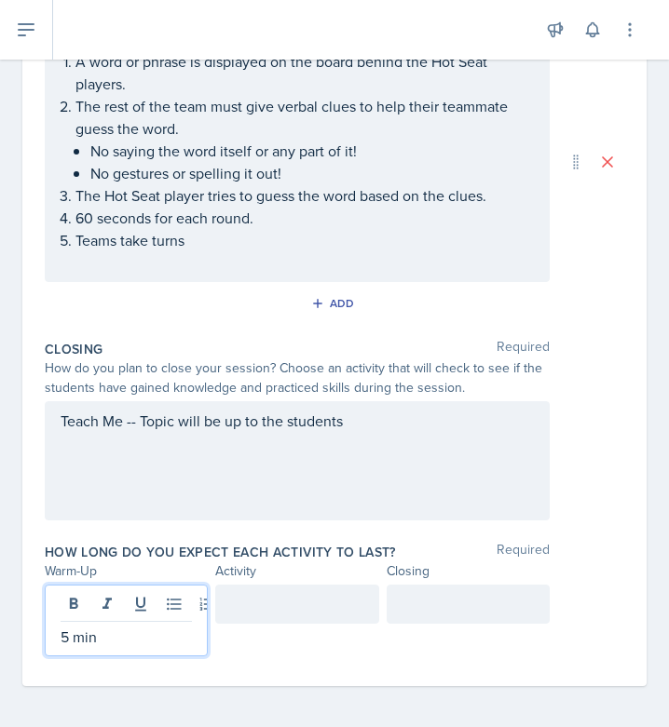
click at [262, 611] on div at bounding box center [296, 604] width 163 height 39
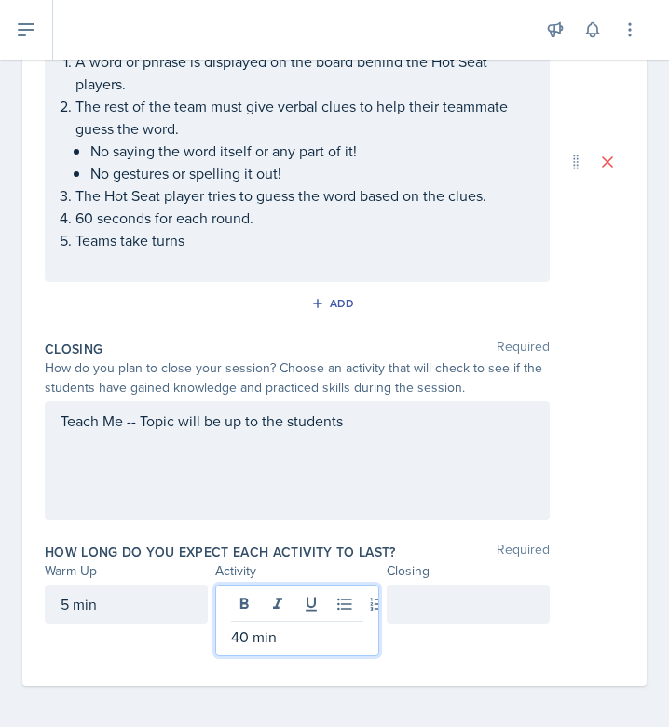
click at [439, 588] on div at bounding box center [467, 604] width 163 height 39
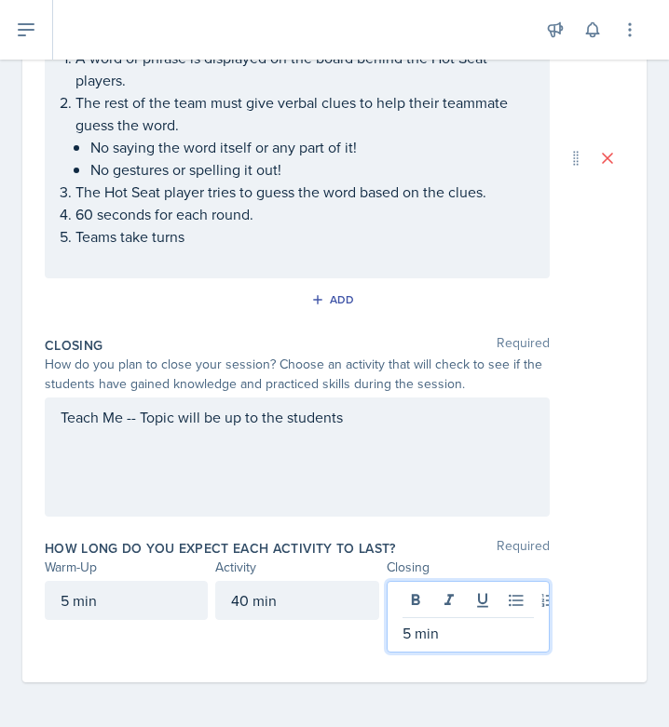
click at [308, 477] on div "Teach Me -- Topic will be up to the students" at bounding box center [297, 457] width 505 height 119
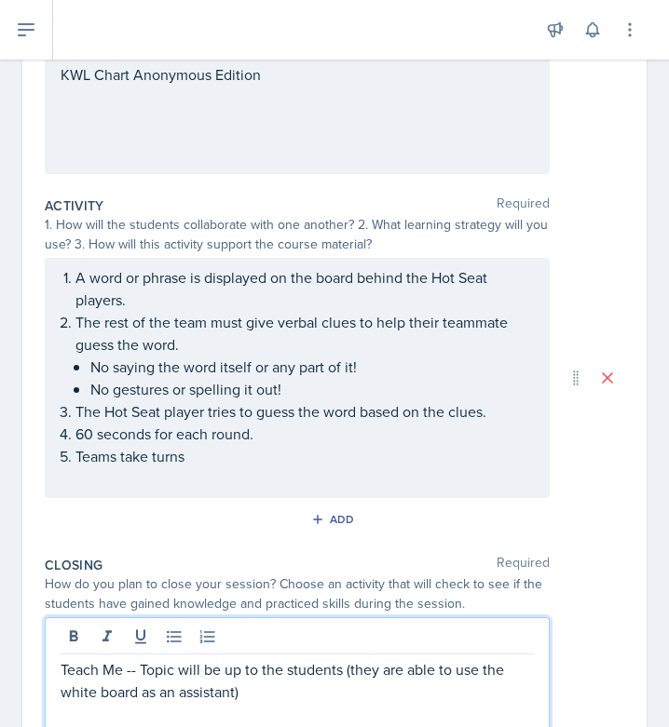
scroll to position [0, 0]
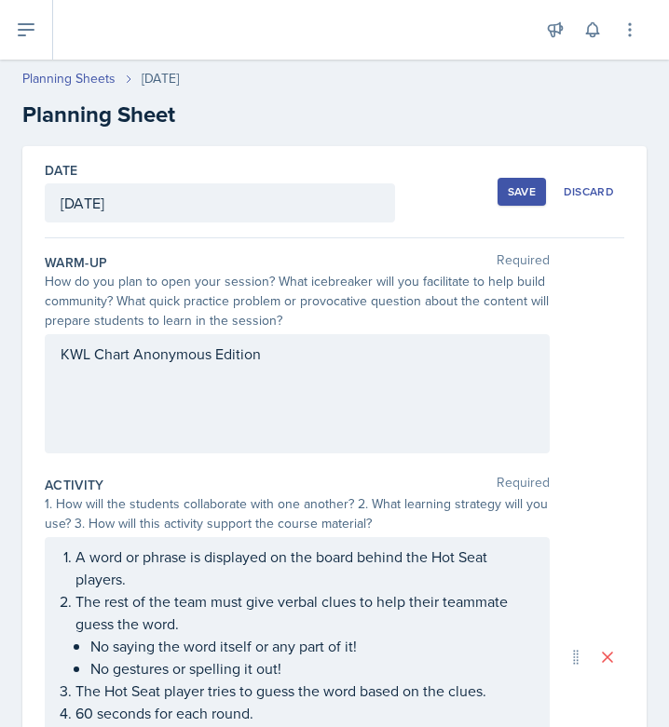
click at [311, 349] on div "KWL Chart Anonymous Edition" at bounding box center [297, 393] width 505 height 119
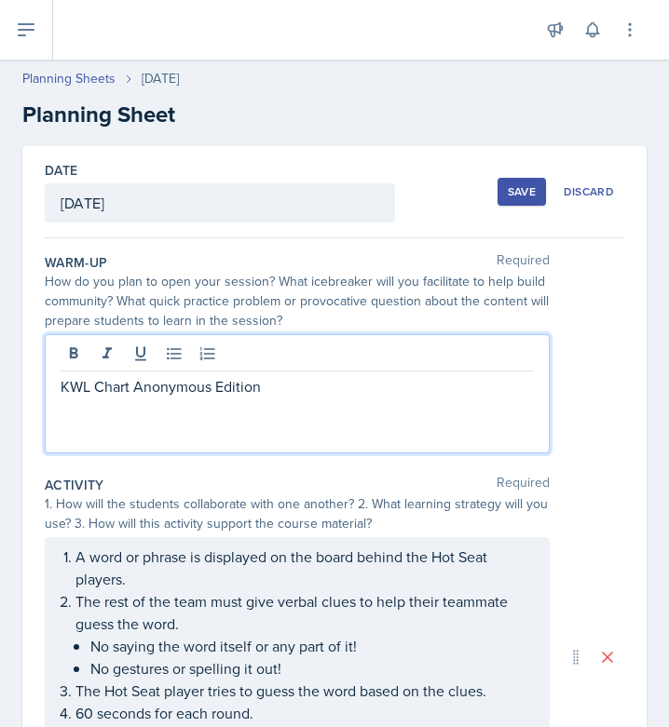
click at [307, 396] on p "KWL Chart Anonymous Edition" at bounding box center [297, 386] width 473 height 22
click at [578, 423] on div "KWL Chart Anonymous Edition -- Topic Chapter 4" at bounding box center [334, 393] width 579 height 119
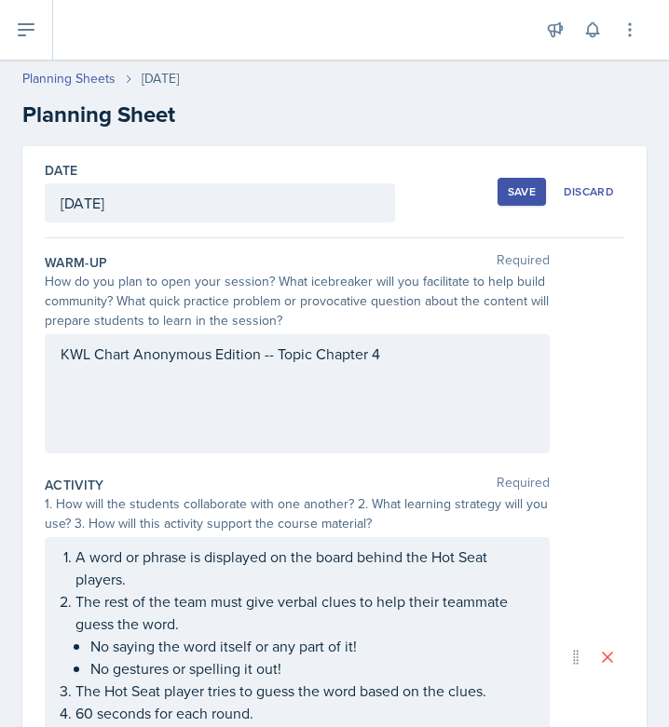
click at [396, 359] on div "KWL Chart Anonymous Edition -- Topic Chapter 4" at bounding box center [297, 393] width 505 height 119
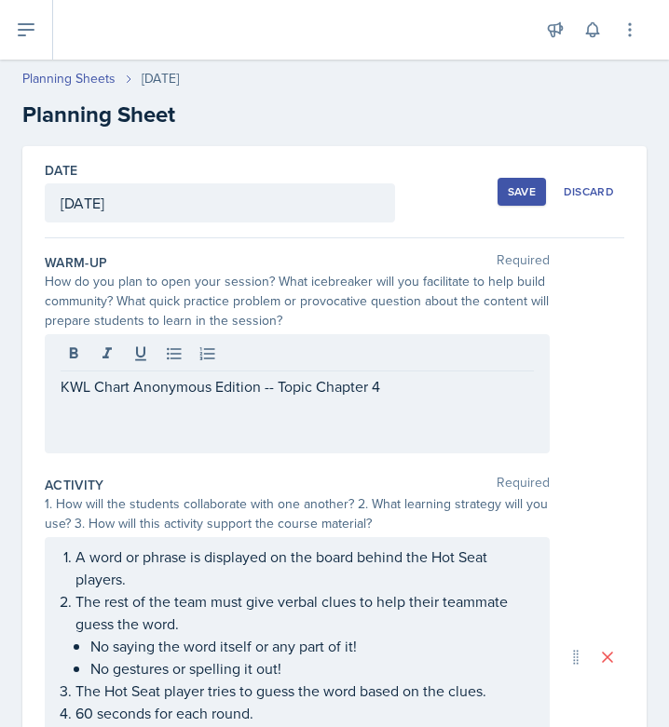
click at [386, 373] on div "KWL Chart Anonymous Edition -- Topic Chapter 4" at bounding box center [297, 393] width 505 height 119
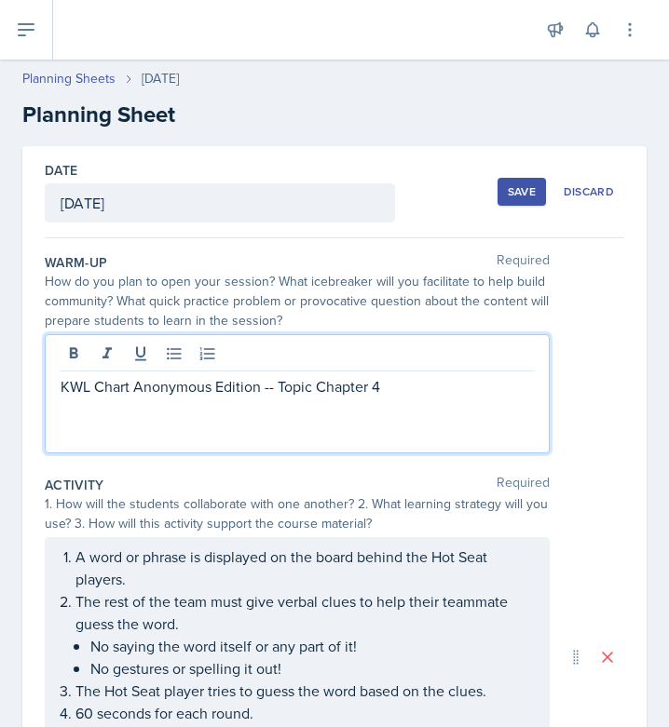
click at [381, 395] on p "KWL Chart Anonymous Edition -- Topic Chapter 4" at bounding box center [297, 386] width 473 height 22
click at [507, 194] on div "Save" at bounding box center [521, 191] width 28 height 15
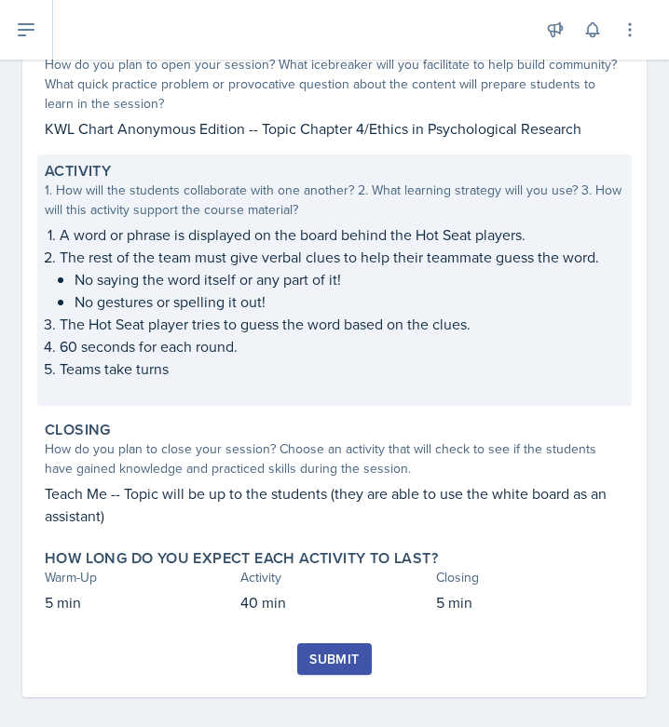
scroll to position [222, 0]
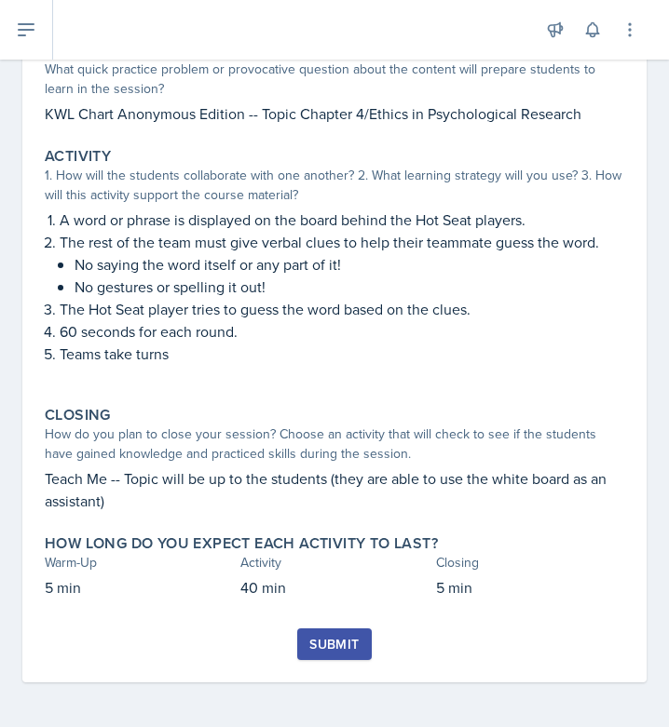
click at [338, 646] on div "Submit" at bounding box center [333, 644] width 49 height 15
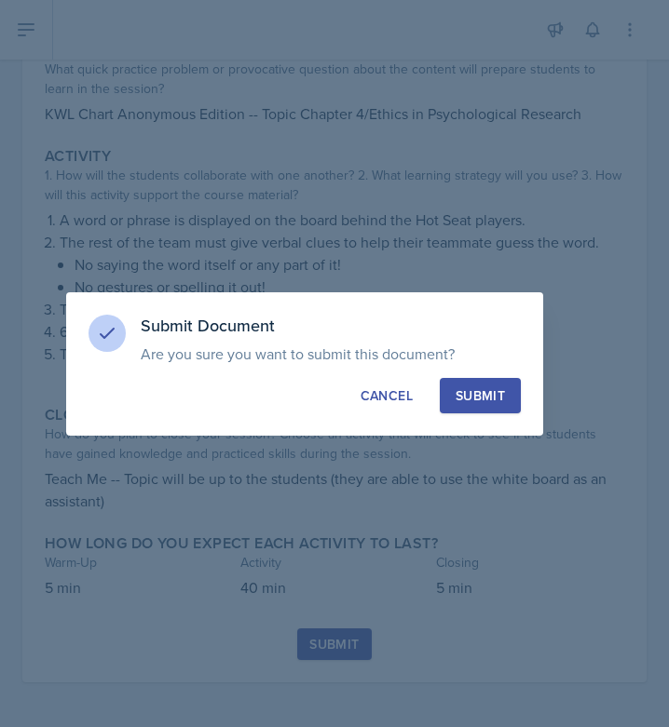
click at [494, 391] on div "Submit" at bounding box center [479, 395] width 49 height 19
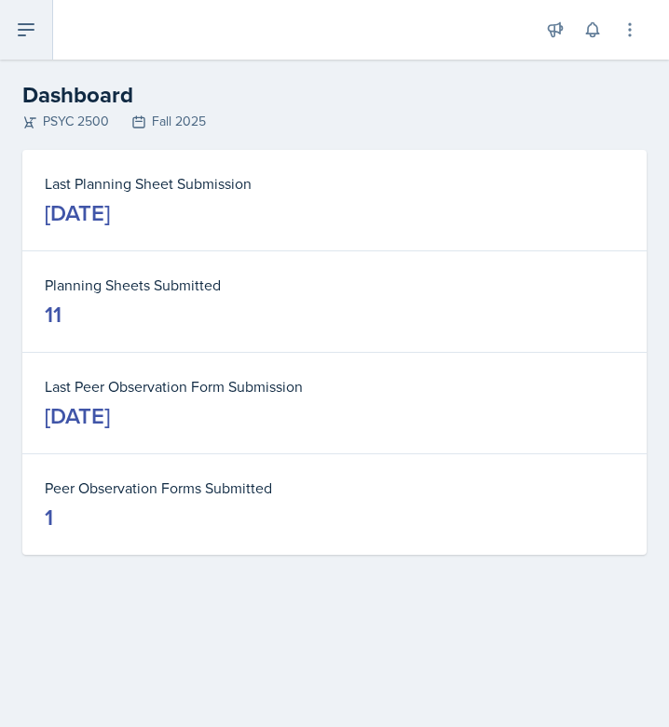
click at [38, 43] on button at bounding box center [26, 30] width 53 height 60
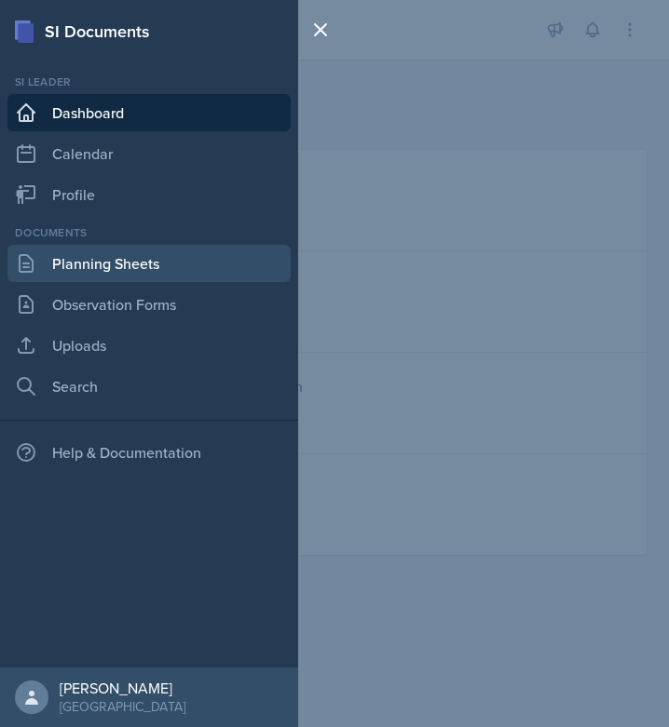
click at [124, 262] on link "Planning Sheets" at bounding box center [148, 263] width 283 height 37
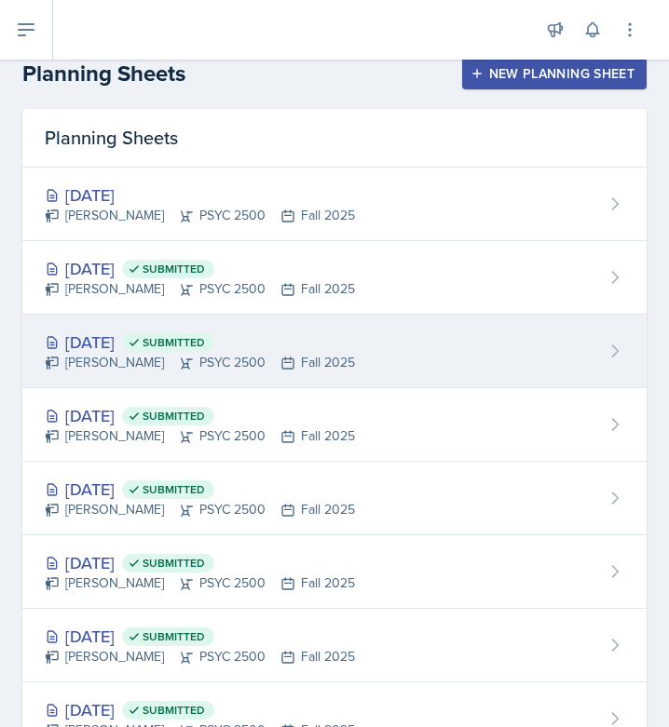
scroll to position [22, 0]
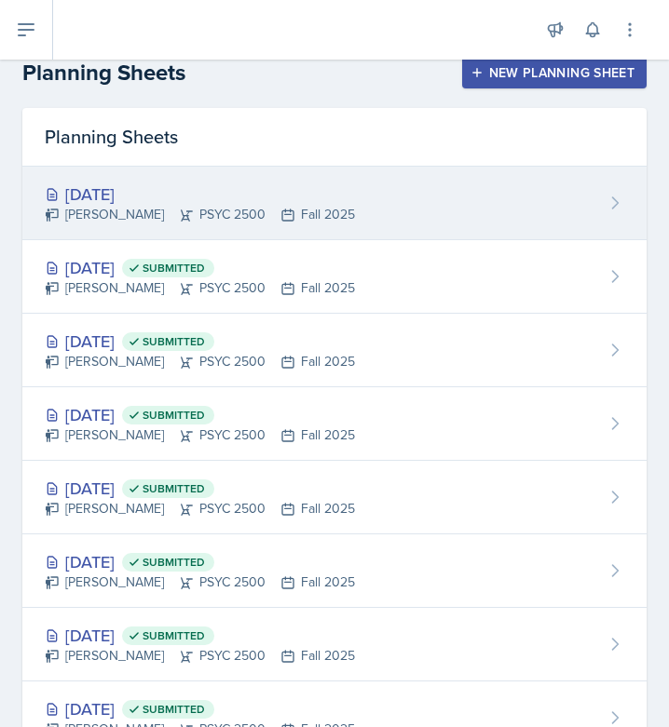
click at [217, 214] on div "Tamiya Pilgrim PSYC 2500 Fall 2025" at bounding box center [200, 215] width 310 height 20
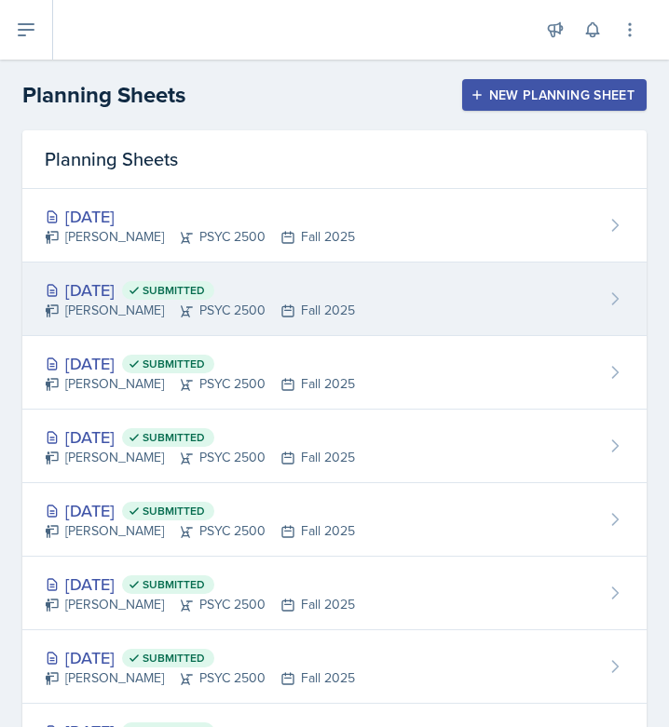
click at [223, 323] on div "Sep 24th, 2025 Submitted Tamiya Pilgrim PSYC 2500 Fall 2025" at bounding box center [334, 300] width 624 height 74
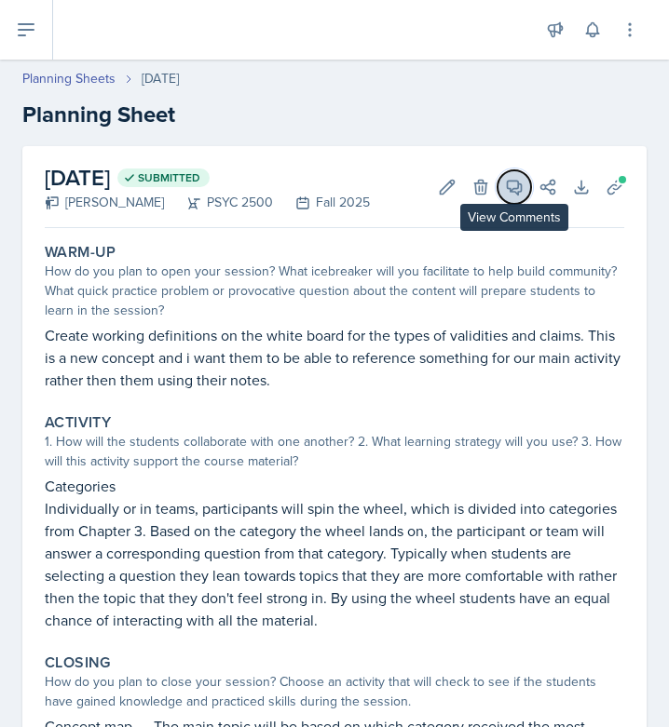
click at [500, 197] on button "View Comments" at bounding box center [514, 187] width 34 height 34
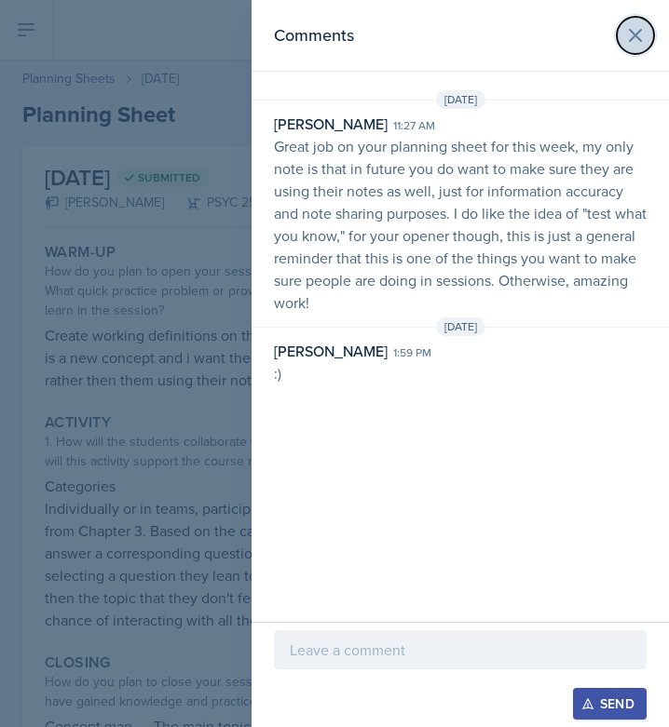
click at [642, 29] on icon at bounding box center [635, 35] width 22 height 22
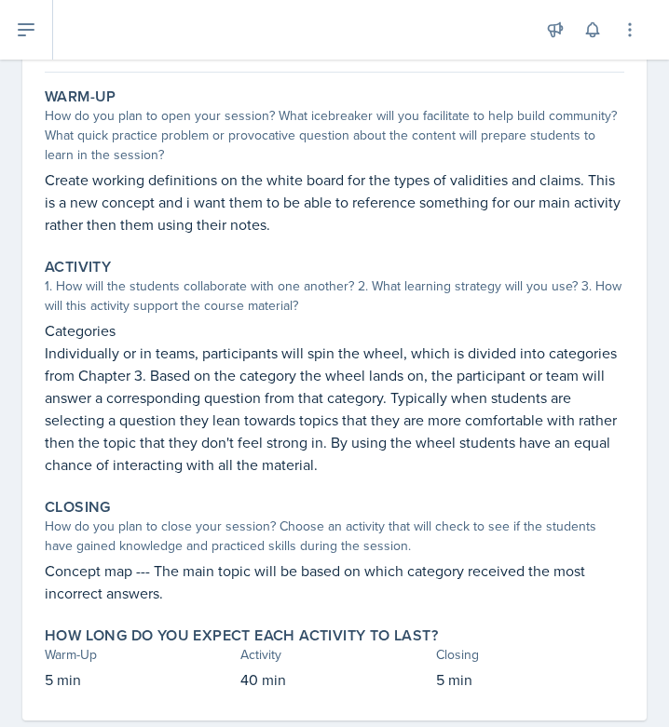
scroll to position [158, 0]
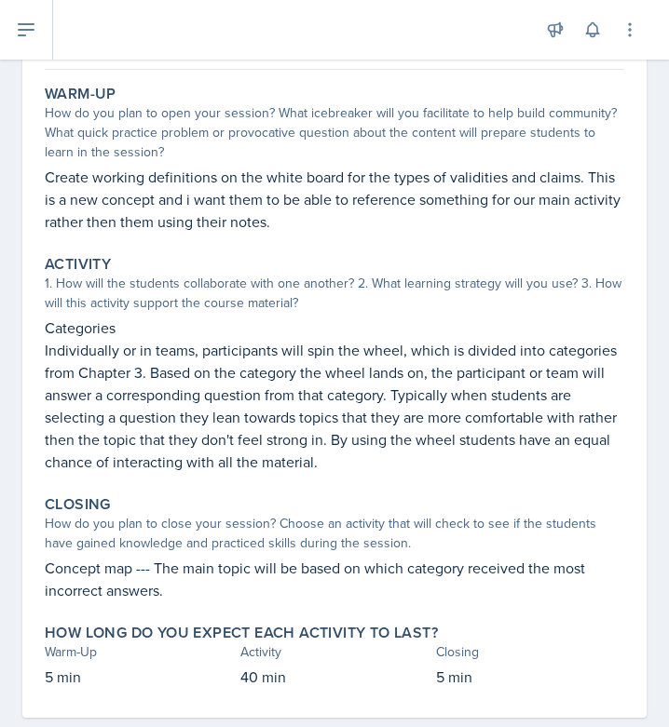
click at [429, 486] on div "Warm-Up How do you plan to open your session? What icebreaker will you facilita…" at bounding box center [334, 397] width 579 height 641
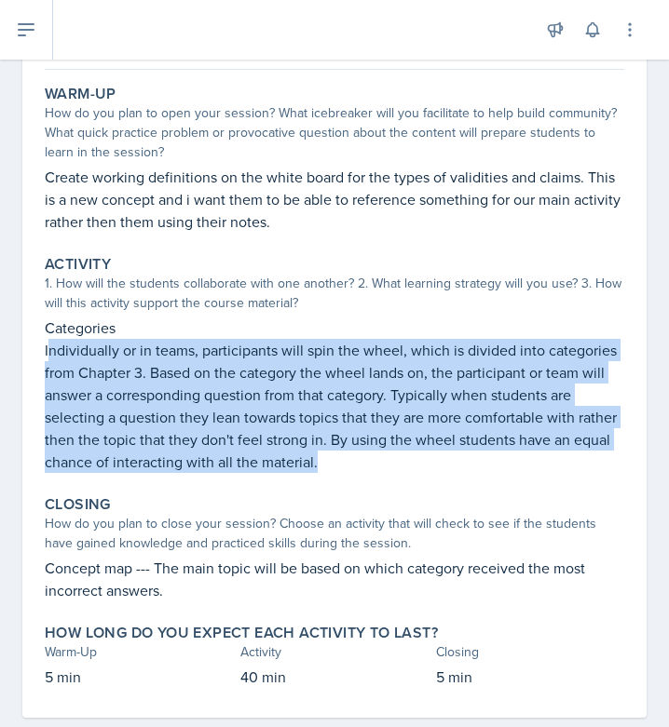
drag, startPoint x: 47, startPoint y: 346, endPoint x: 485, endPoint y: 460, distance: 453.1
click at [485, 460] on p "Individually or in teams, participants will spin the wheel, which is divided in…" at bounding box center [334, 406] width 579 height 134
copy p "ndividually or in teams, participants will spin the wheel, which is divided int…"
click at [422, 431] on p "Individually or in teams, participants will spin the wheel, which is divided in…" at bounding box center [334, 406] width 579 height 134
drag, startPoint x: 44, startPoint y: 348, endPoint x: 493, endPoint y: 480, distance: 467.6
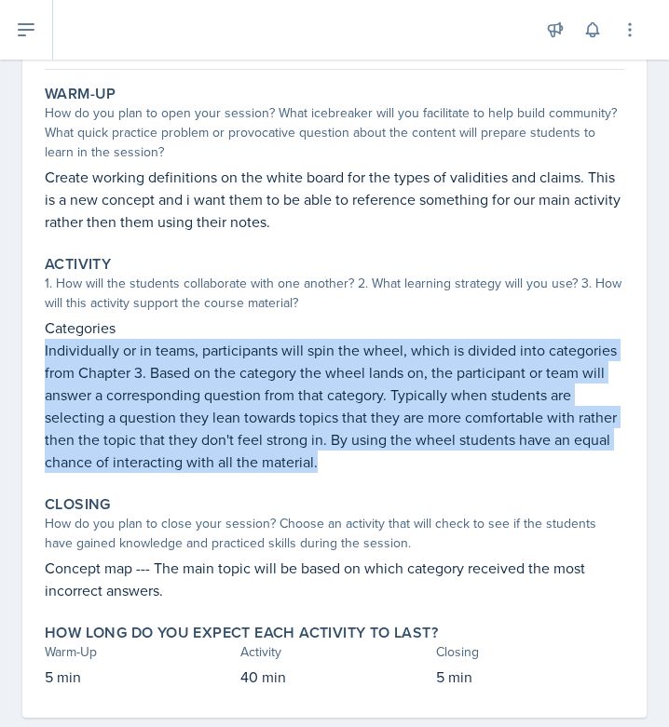
click at [493, 480] on div "Activity 1. How will the students collaborate with one another? 2. What learnin…" at bounding box center [334, 364] width 594 height 233
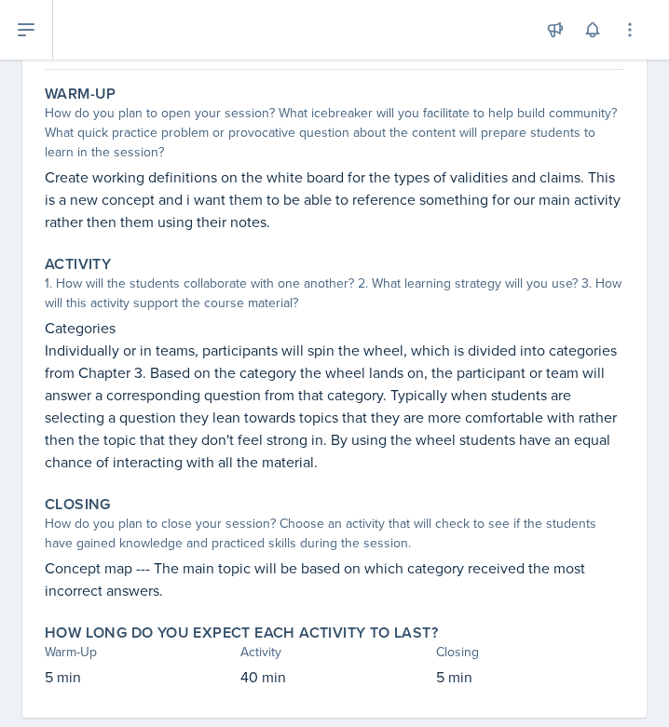
click at [211, 485] on div "Warm-Up How do you plan to open your session? What icebreaker will you facilita…" at bounding box center [334, 397] width 579 height 641
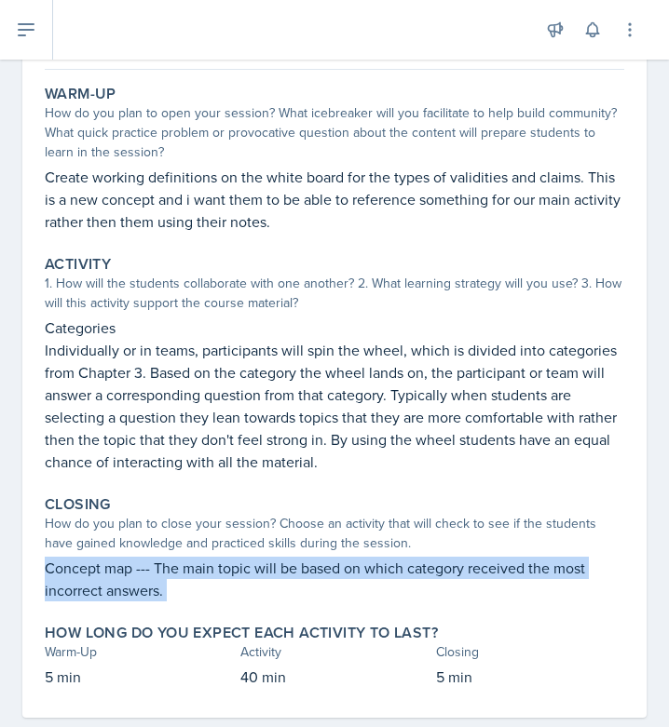
drag, startPoint x: 48, startPoint y: 569, endPoint x: 182, endPoint y: 611, distance: 139.6
click at [182, 611] on div "Warm-Up How do you plan to open your session? What icebreaker will you facilita…" at bounding box center [334, 397] width 579 height 641
copy div "Concept map --- The main topic will be based on which category received the mos…"
